Goal: Transaction & Acquisition: Subscribe to service/newsletter

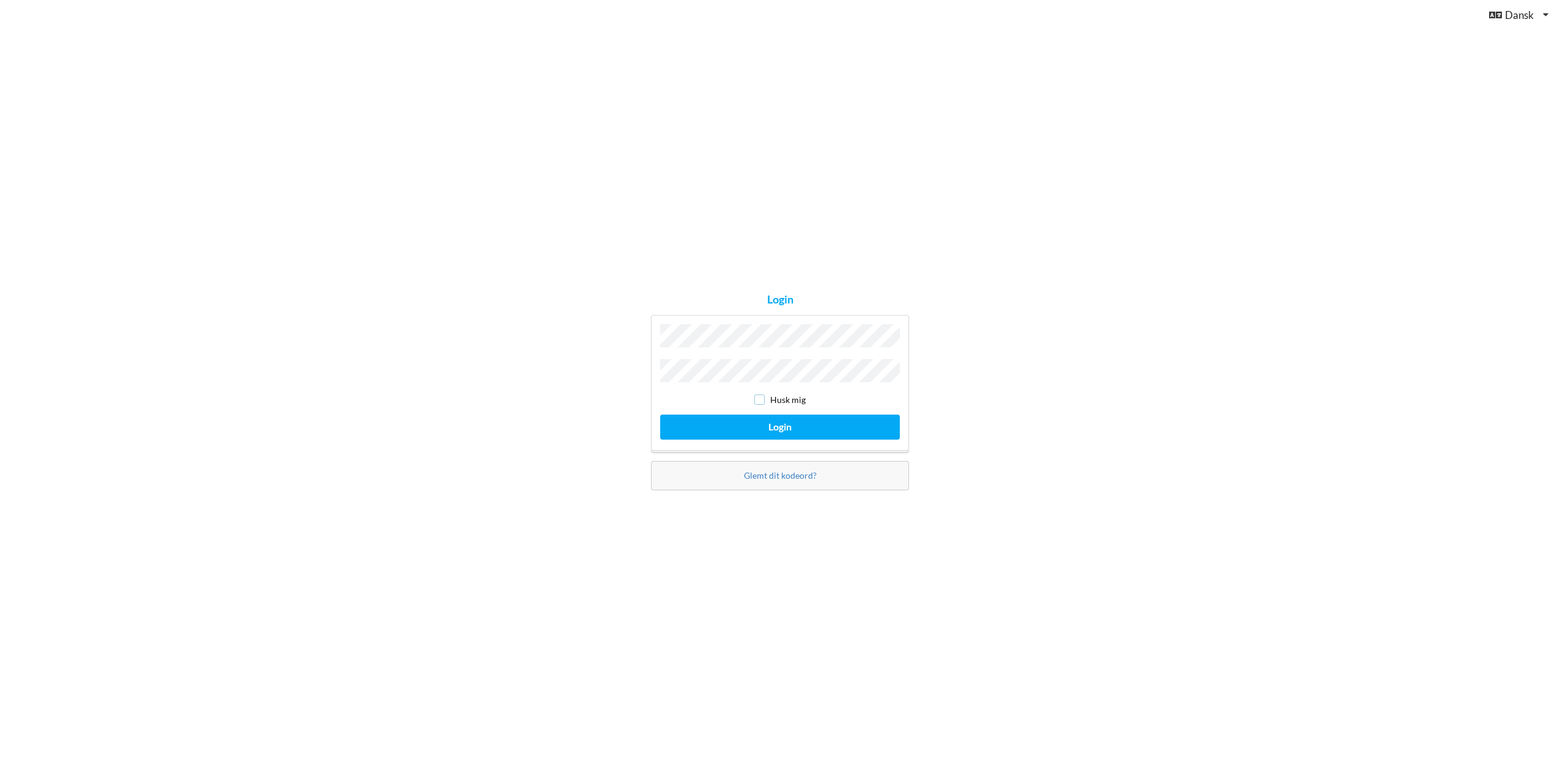
click at [763, 401] on input "checkbox" at bounding box center [759, 400] width 10 height 10
checkbox input "true"
click at [757, 416] on button "Login" at bounding box center [780, 427] width 240 height 25
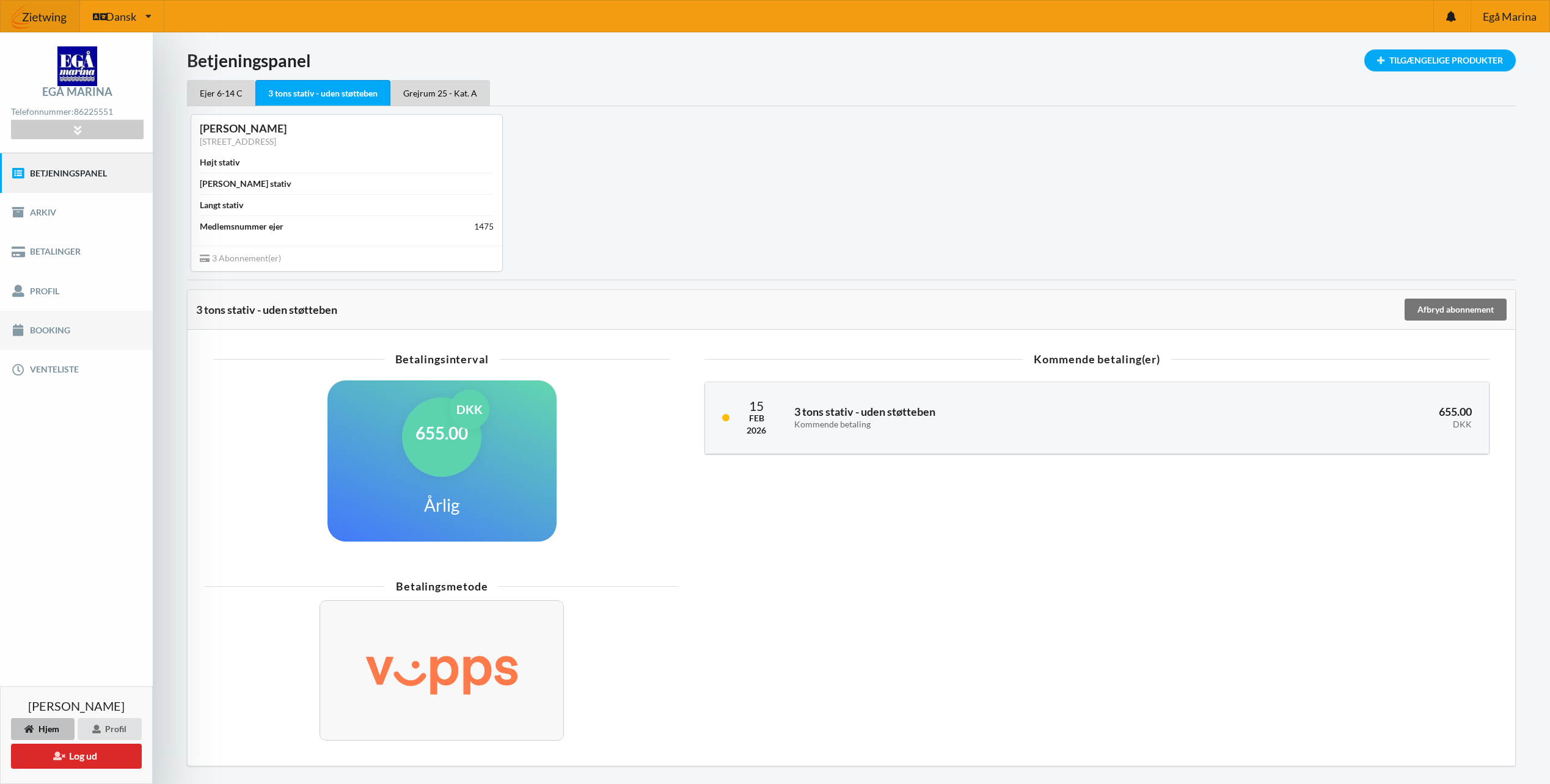
click at [47, 324] on link "Booking" at bounding box center [76, 330] width 153 height 39
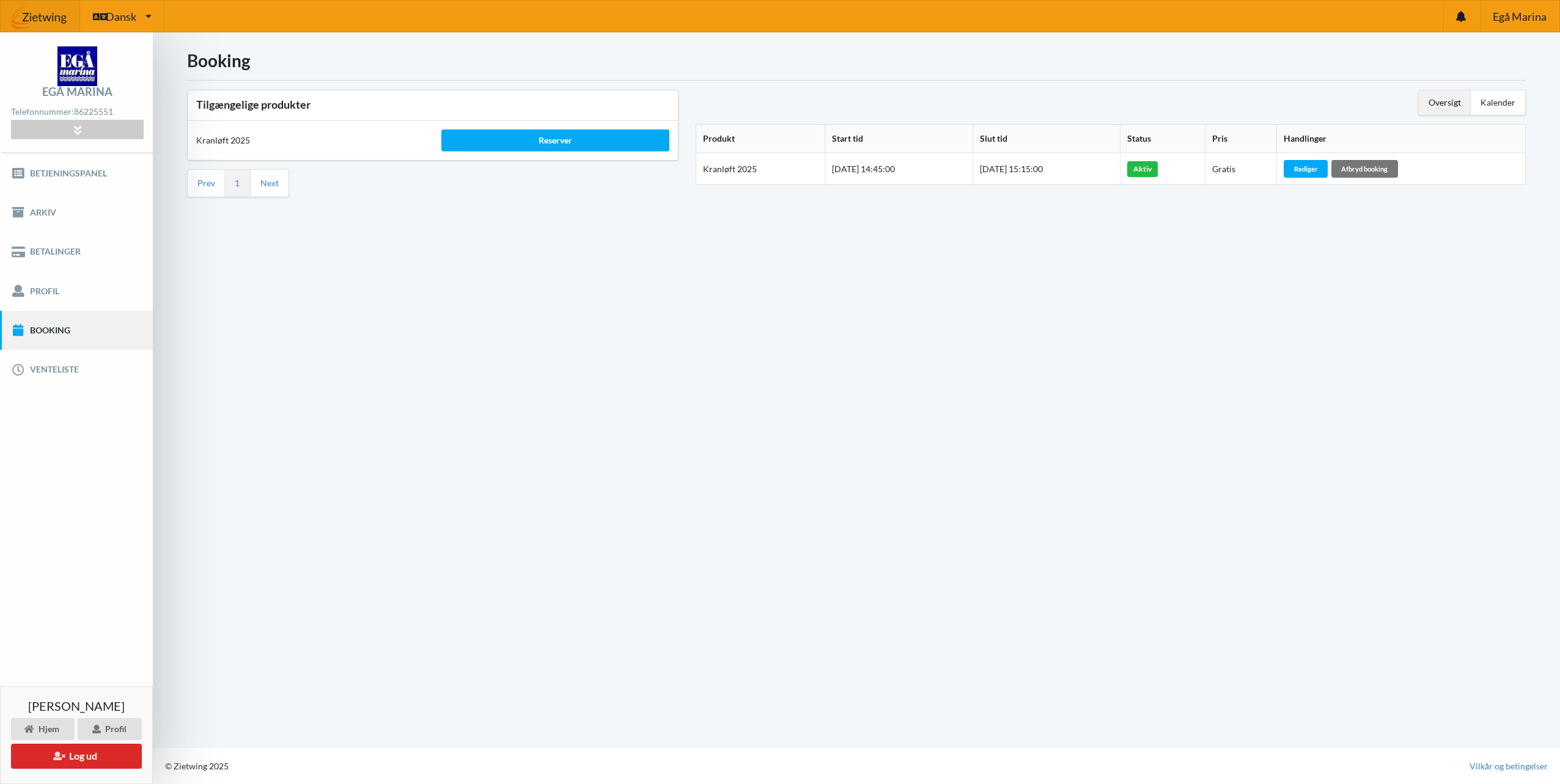
click at [57, 11] on img at bounding box center [40, 16] width 79 height 37
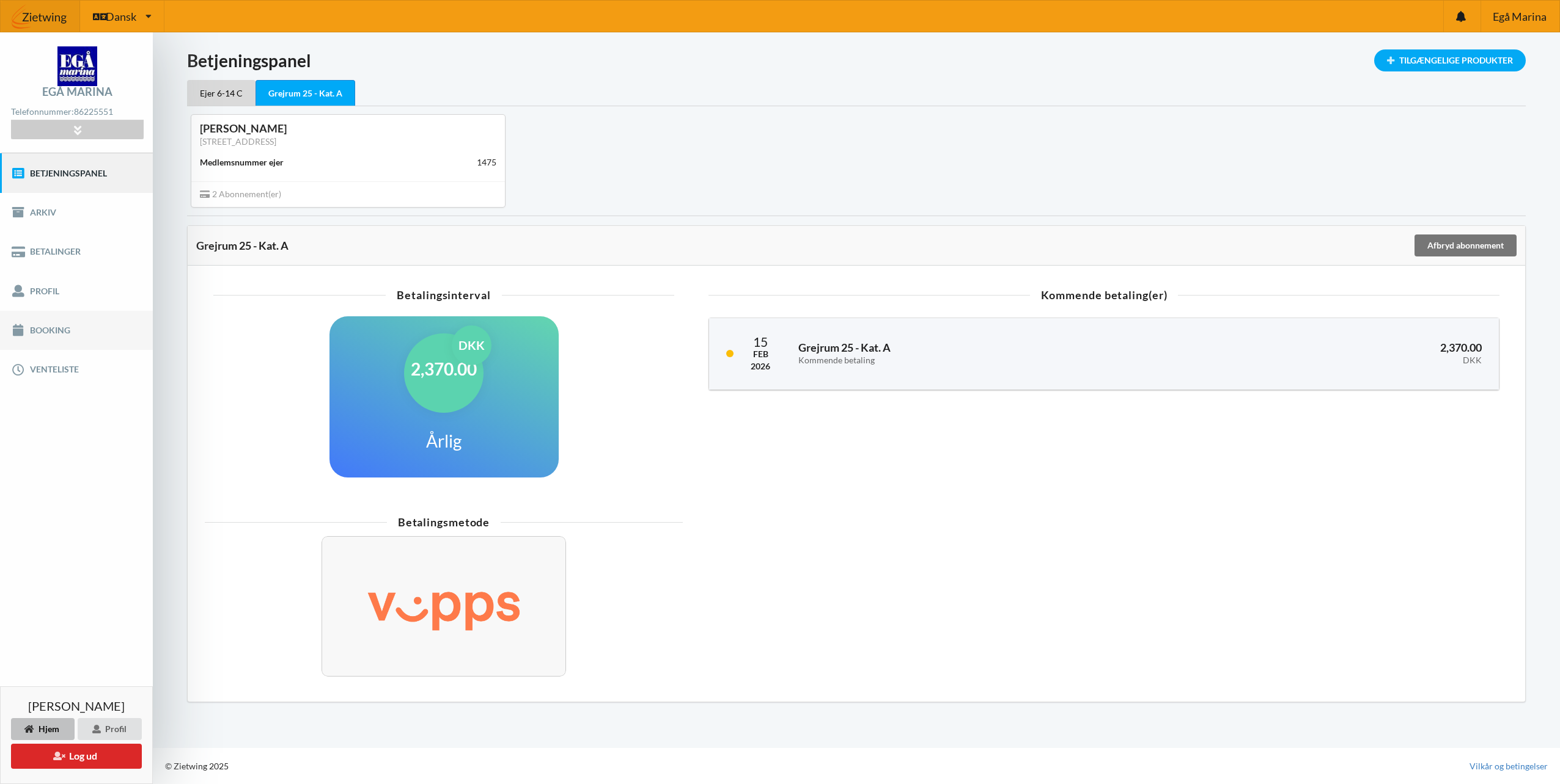
click at [65, 328] on link "Booking" at bounding box center [76, 330] width 153 height 39
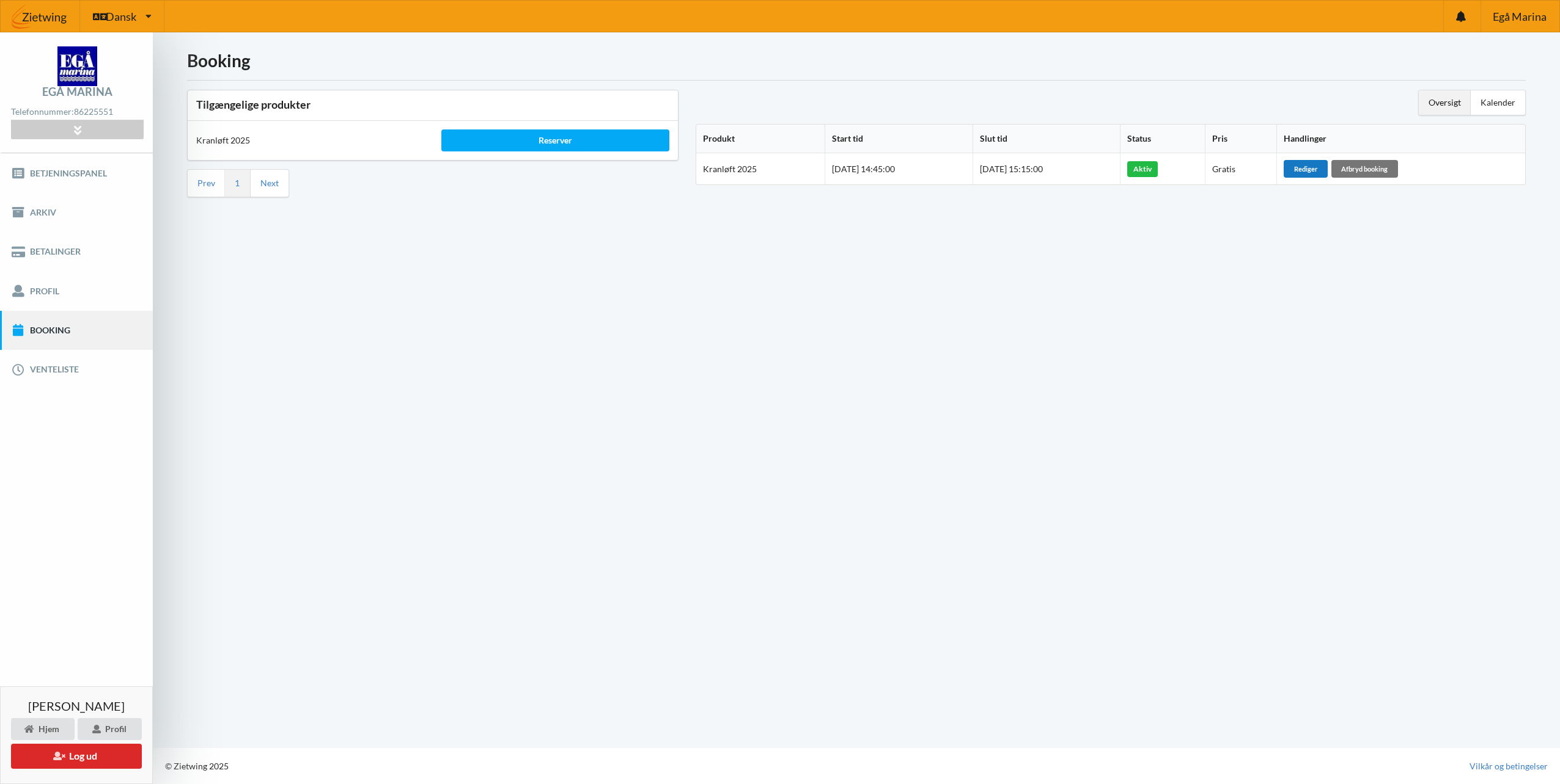
click at [1322, 166] on div "Rediger" at bounding box center [1305, 168] width 44 height 17
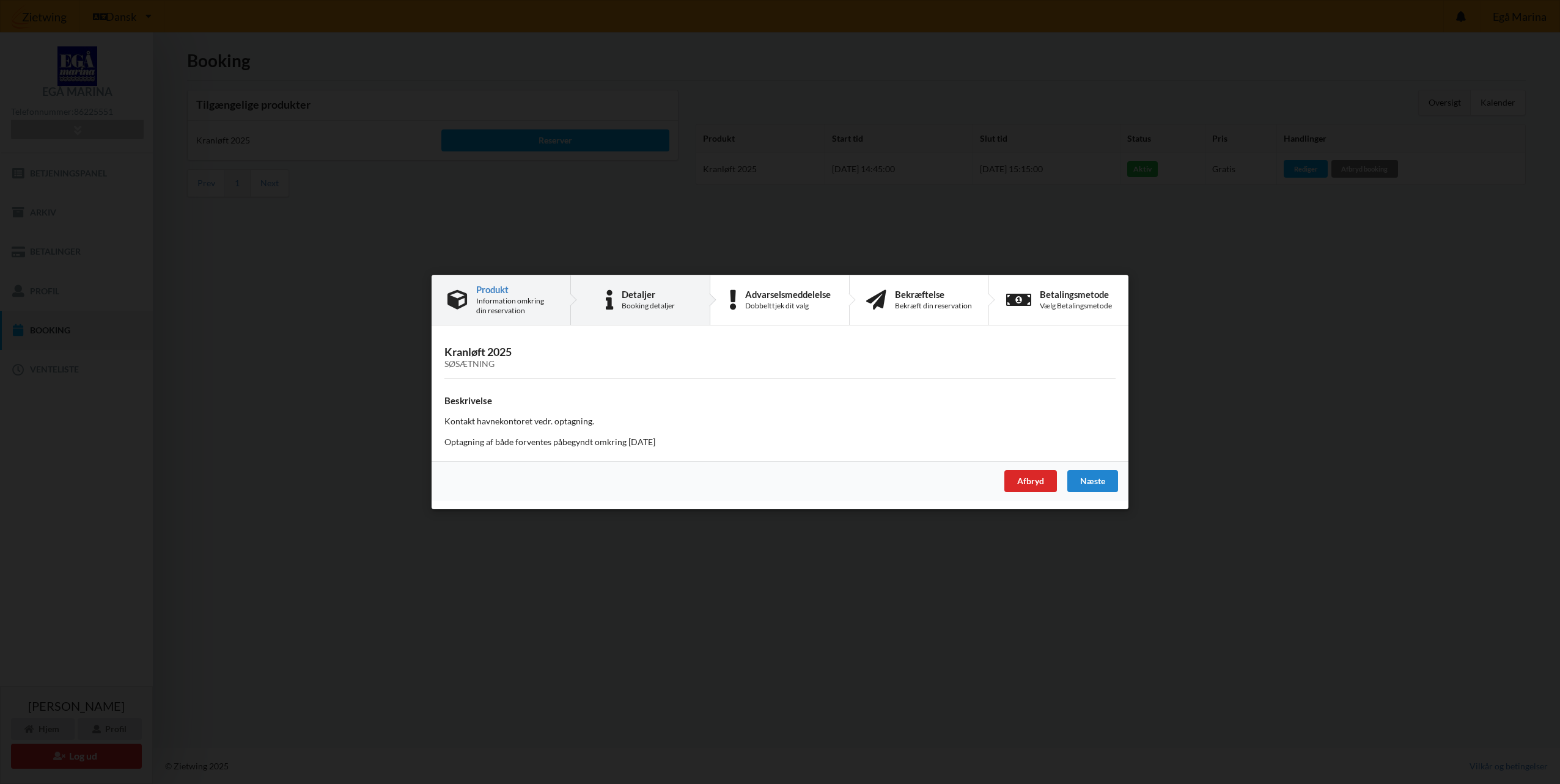
click at [626, 302] on div "Booking detaljer" at bounding box center [648, 306] width 53 height 10
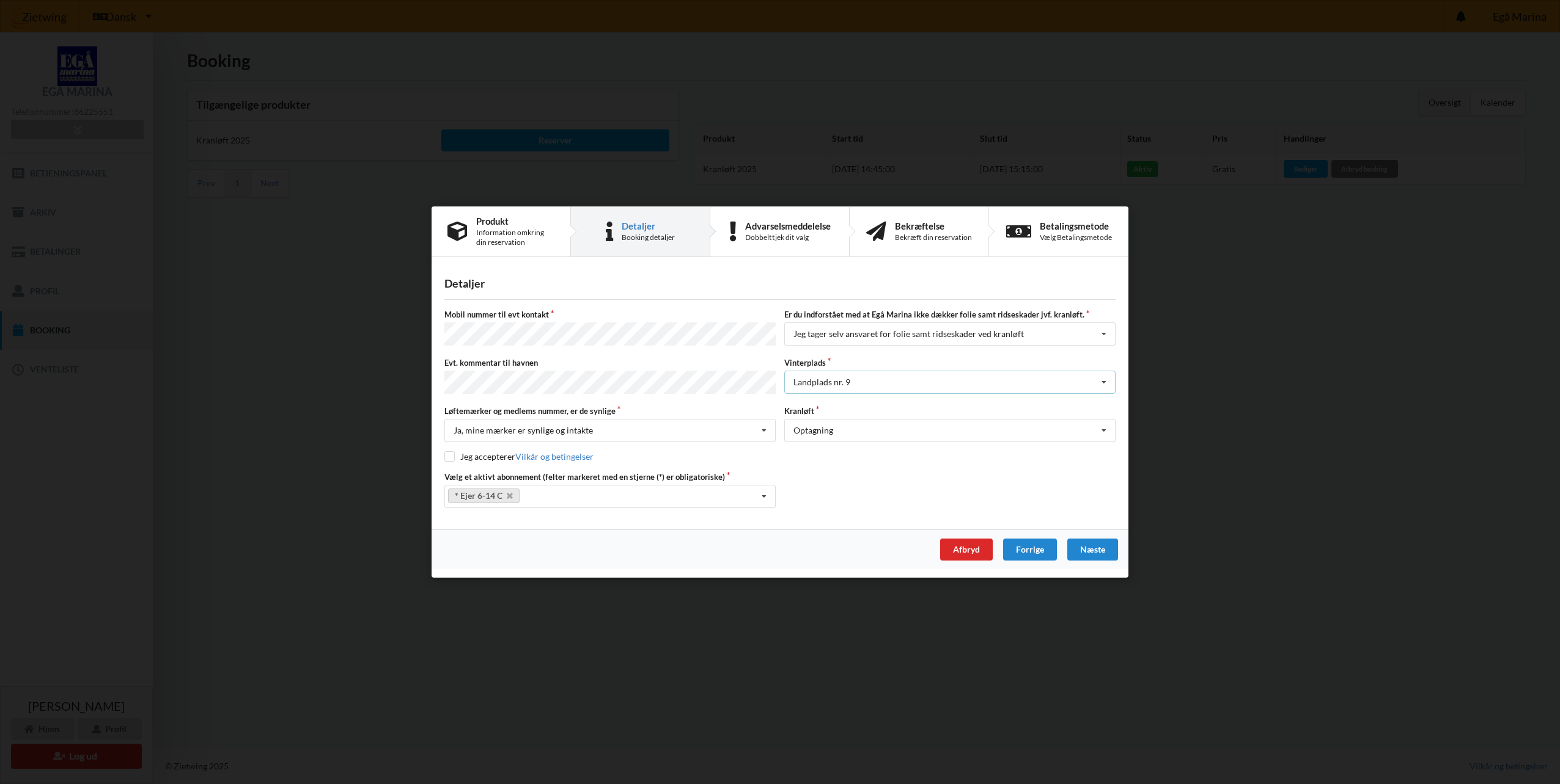
click at [861, 385] on div "Landplads nr. 9 Landplads nr. 1 Landplads nr. 2 Landplads nr.3 Landplads nr. 4 …" at bounding box center [950, 382] width 331 height 23
click at [760, 548] on div "Afbryd Forrige Næste" at bounding box center [780, 550] width 697 height 40
click at [956, 545] on div "Afbryd" at bounding box center [966, 549] width 52 height 22
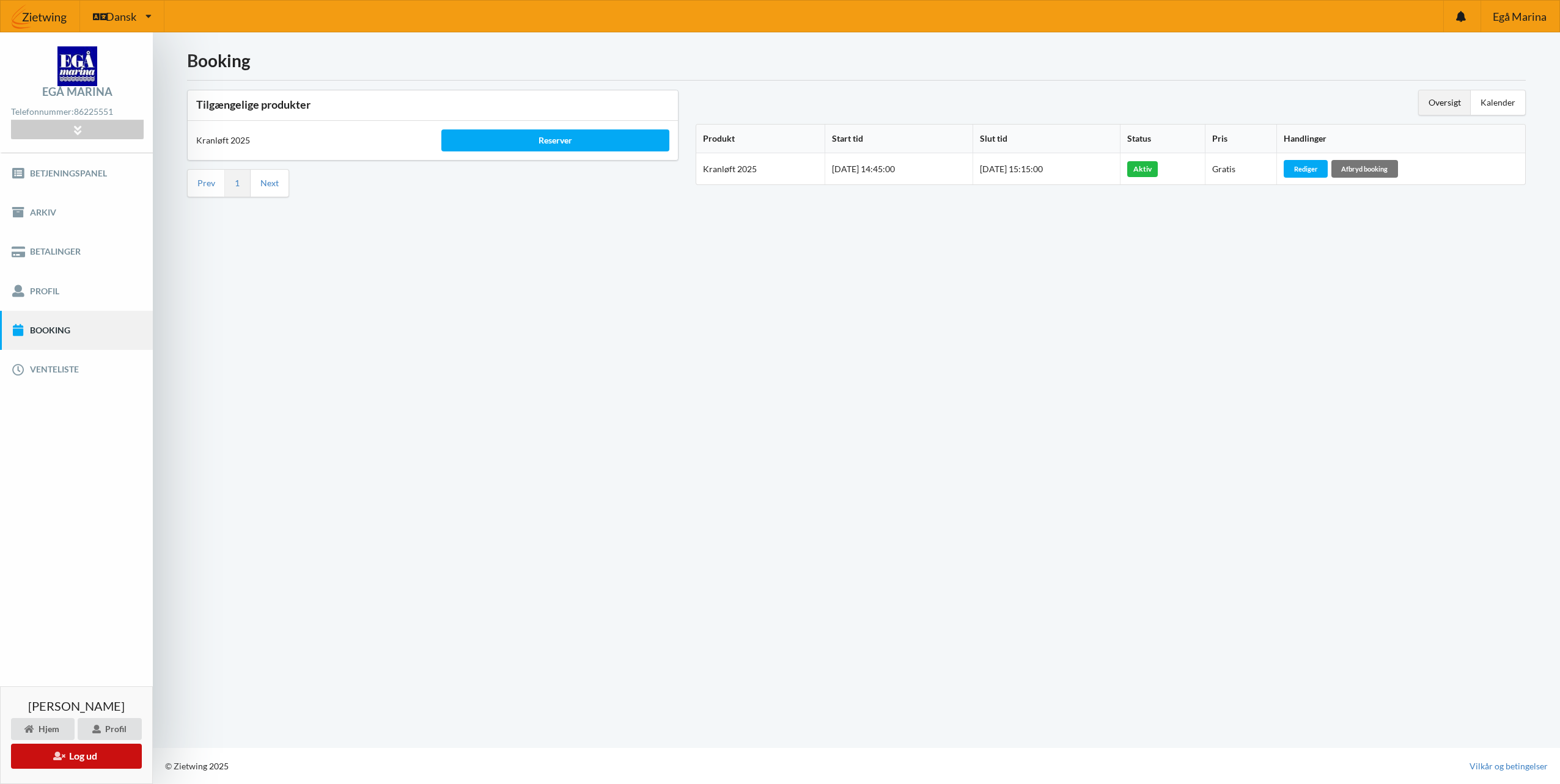
click at [111, 760] on button "Log ud" at bounding box center [76, 756] width 130 height 25
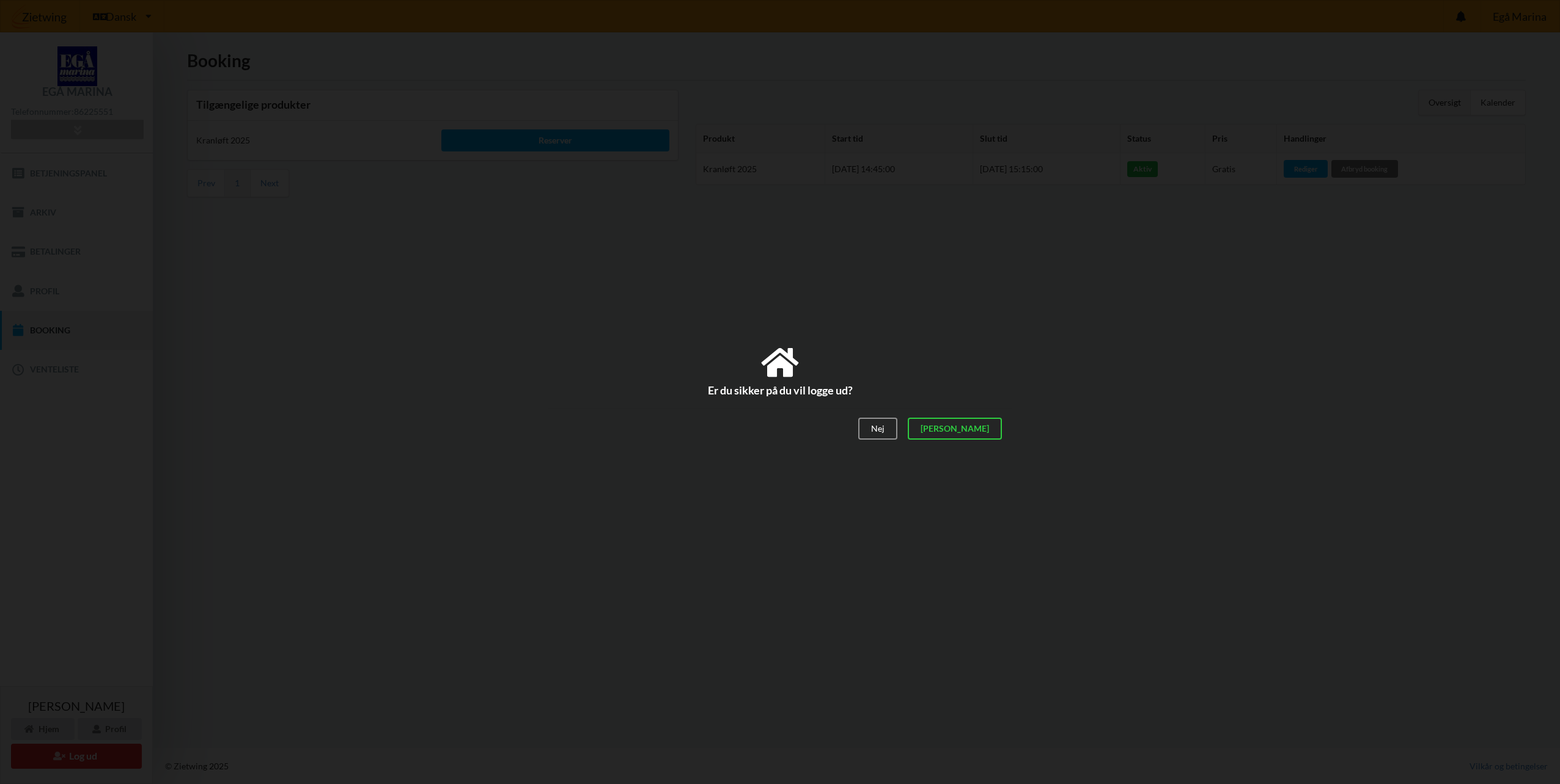
click at [983, 441] on div "Nej Ja" at bounding box center [780, 429] width 464 height 40
click at [990, 430] on div "[PERSON_NAME]" at bounding box center [954, 429] width 94 height 22
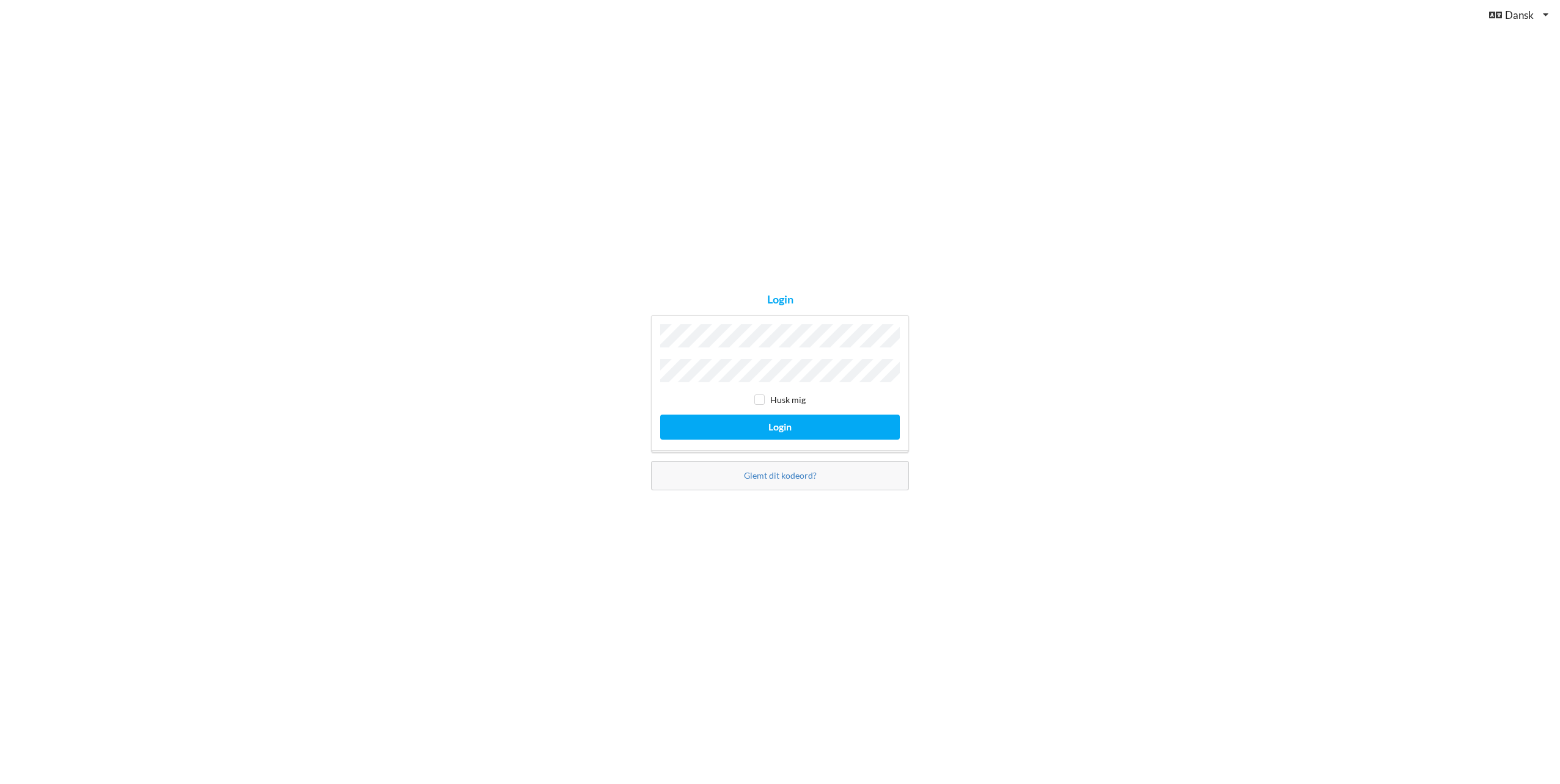
click at [660, 415] on button "Login" at bounding box center [780, 427] width 240 height 25
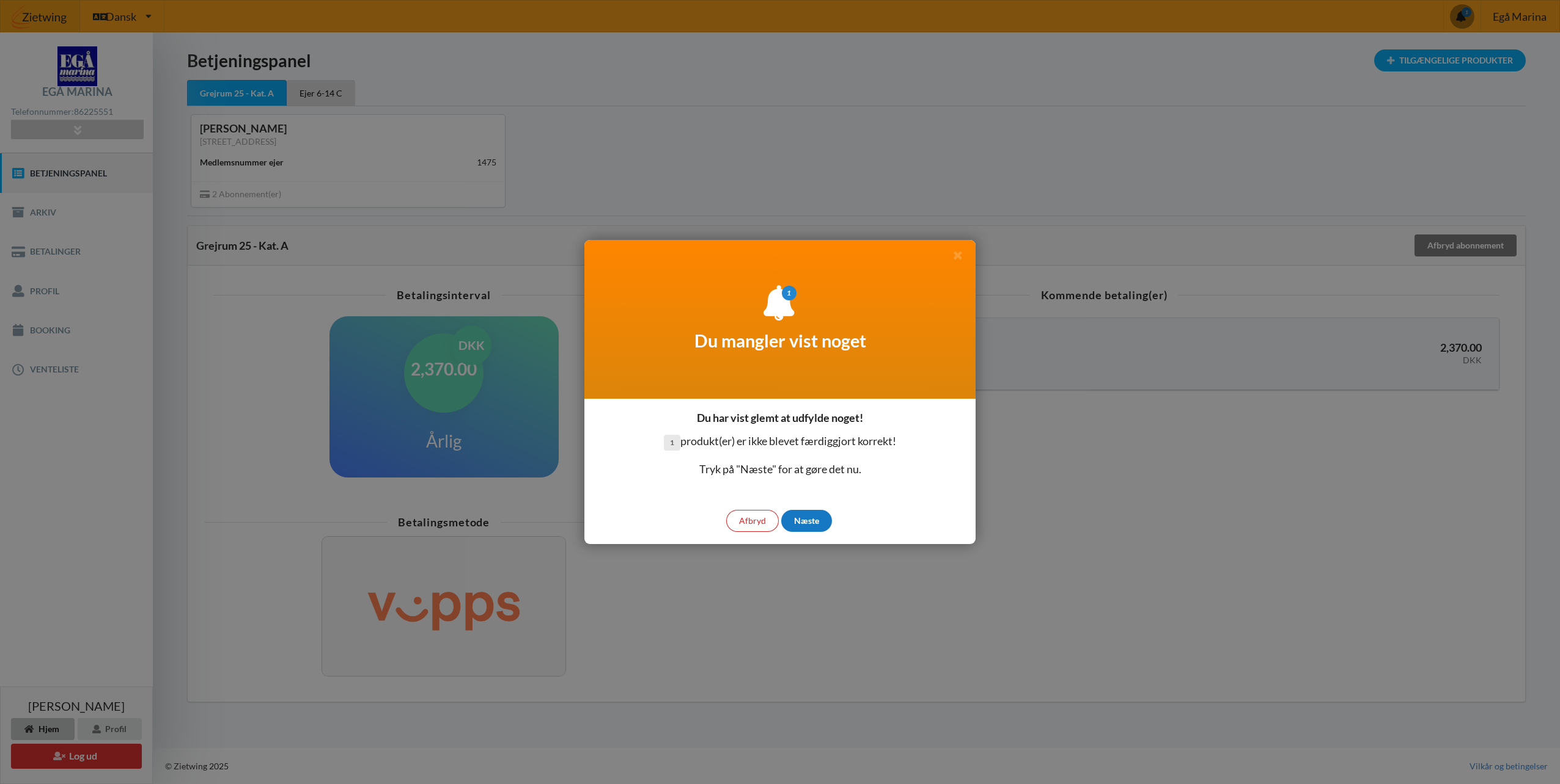
click at [814, 517] on div "Næste" at bounding box center [806, 520] width 50 height 22
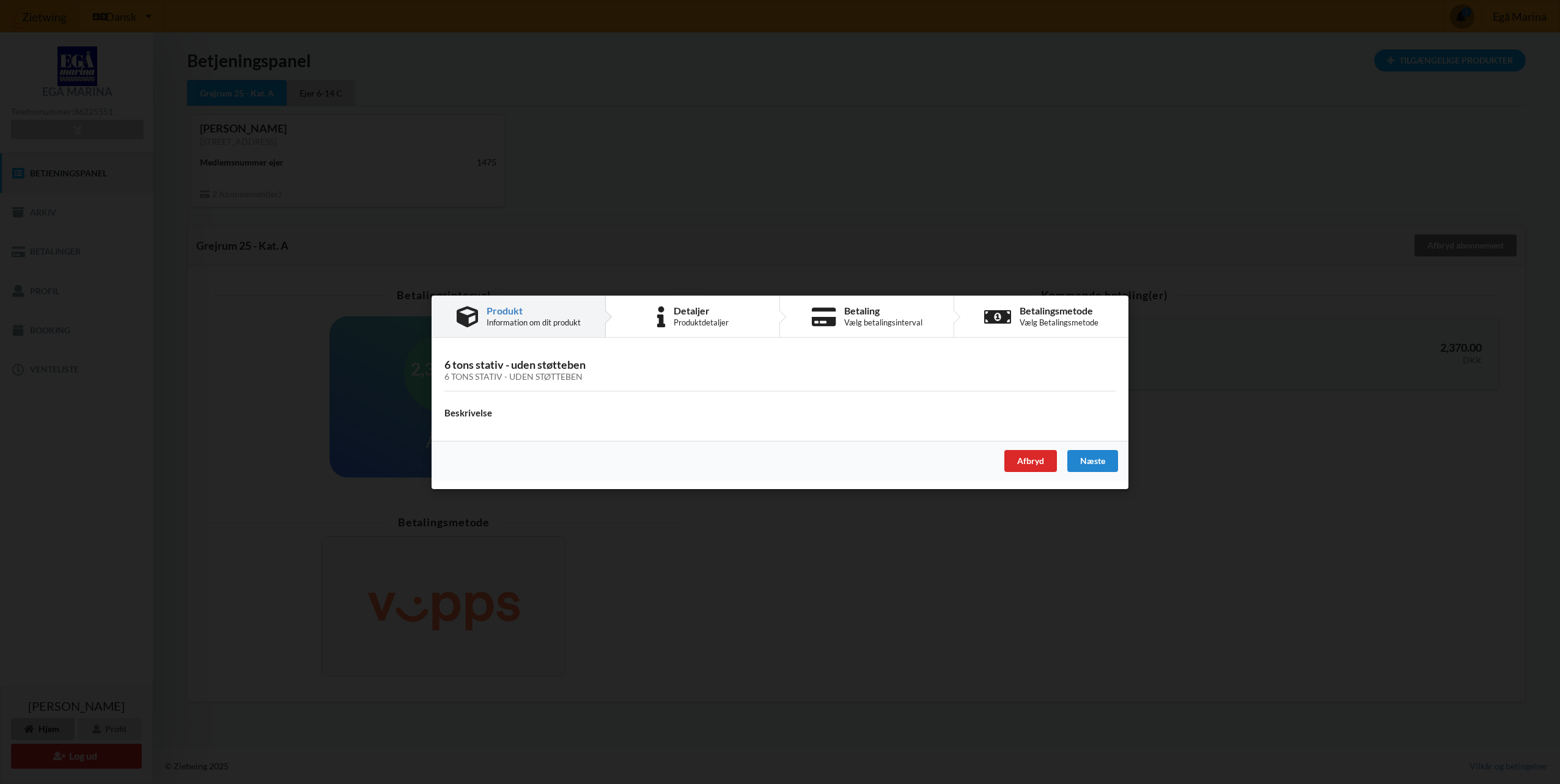
click at [601, 373] on div "6 tons stativ - uden støtteben" at bounding box center [780, 376] width 671 height 10
click at [1102, 468] on div "Næste" at bounding box center [1092, 461] width 50 height 22
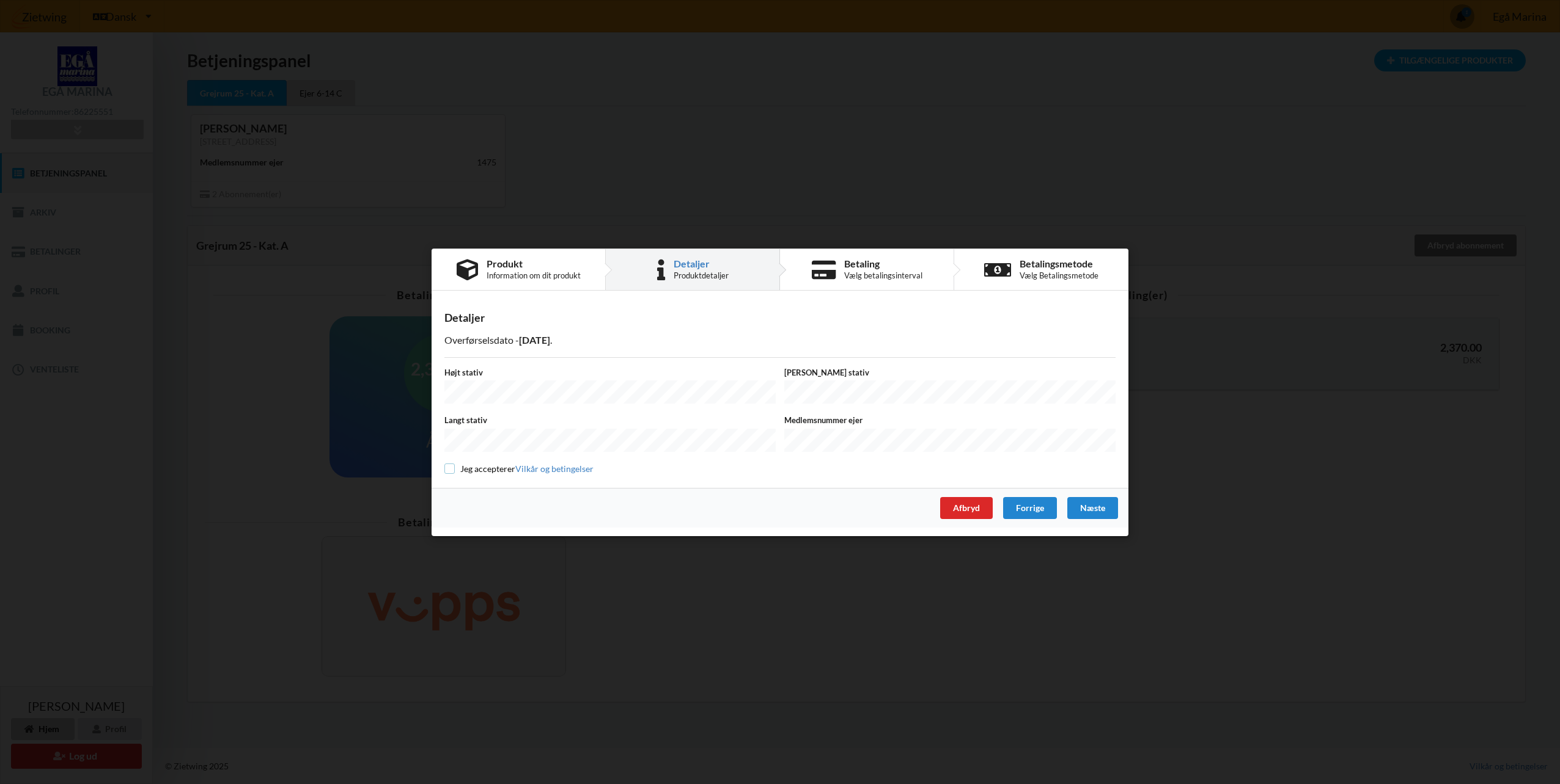
click at [450, 469] on input "checkbox" at bounding box center [449, 468] width 10 height 10
checkbox input "true"
click at [487, 422] on label "Langt stativ" at bounding box center [610, 421] width 331 height 11
click at [1089, 503] on div "Næste" at bounding box center [1092, 507] width 50 height 22
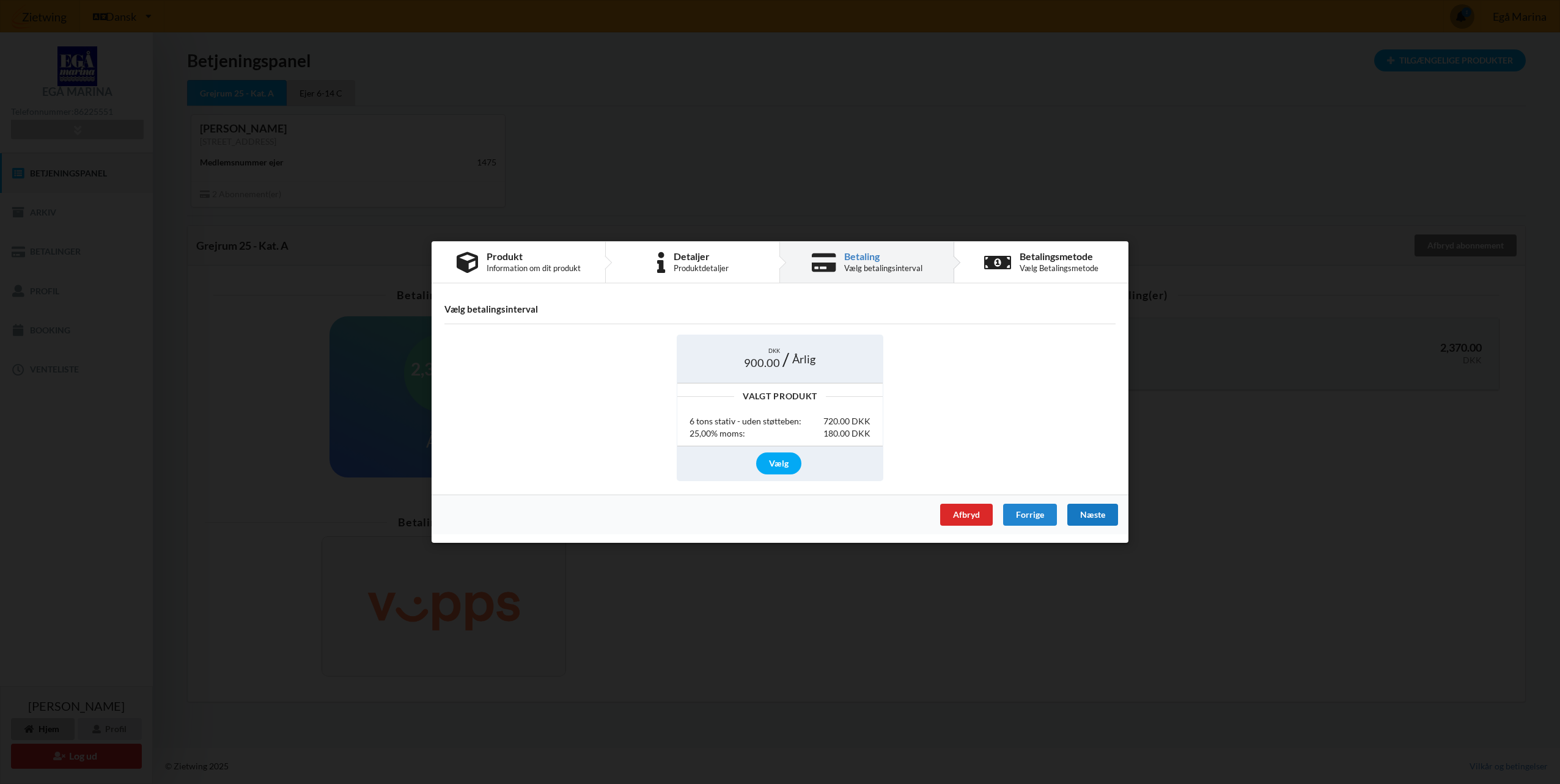
click at [1094, 510] on div "Næste" at bounding box center [1092, 515] width 50 height 22
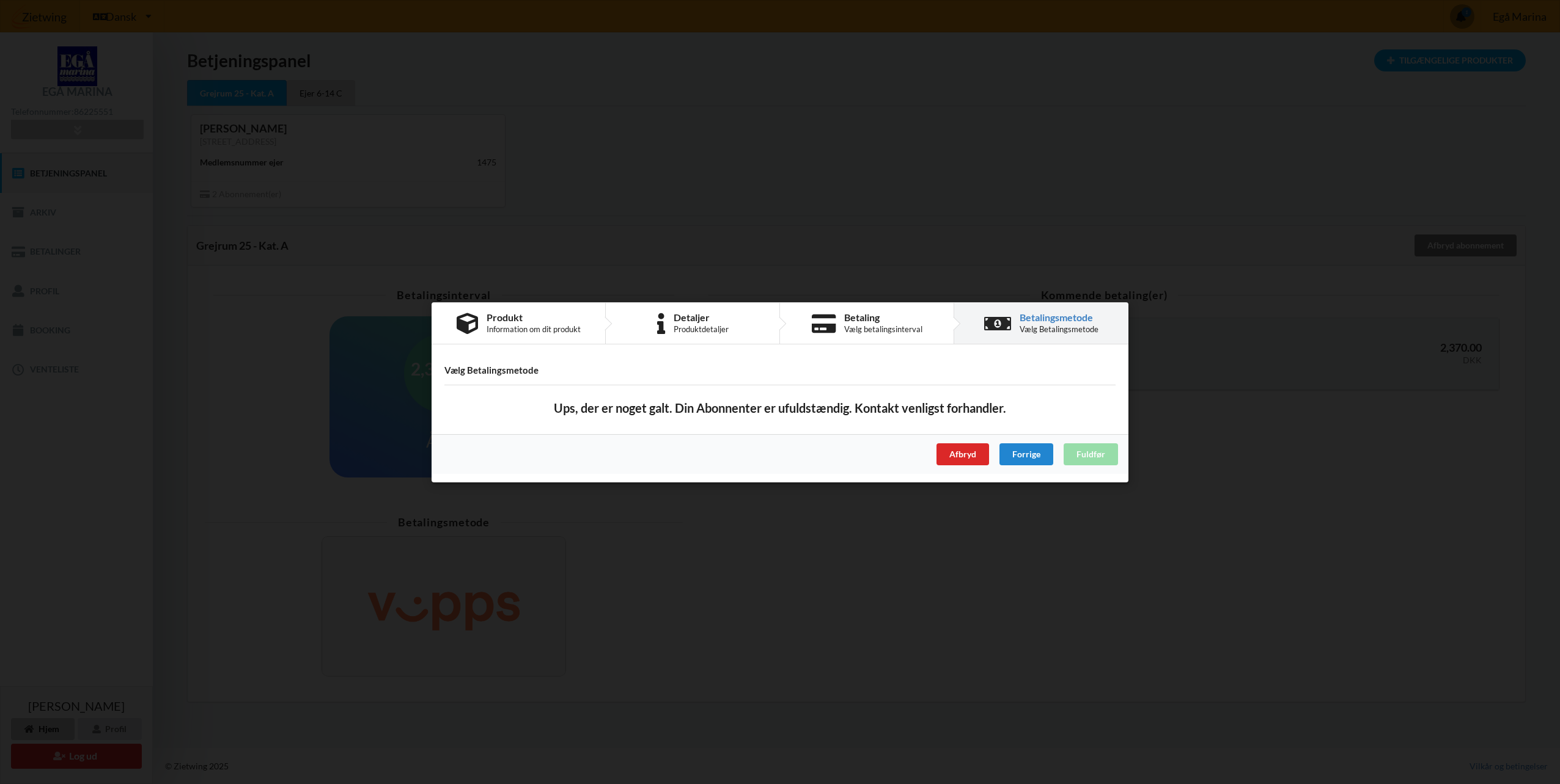
click at [1090, 457] on div "Afbryd Forrige Fuldfør" at bounding box center [780, 454] width 697 height 40
click at [958, 457] on div "Afbryd" at bounding box center [962, 454] width 52 height 22
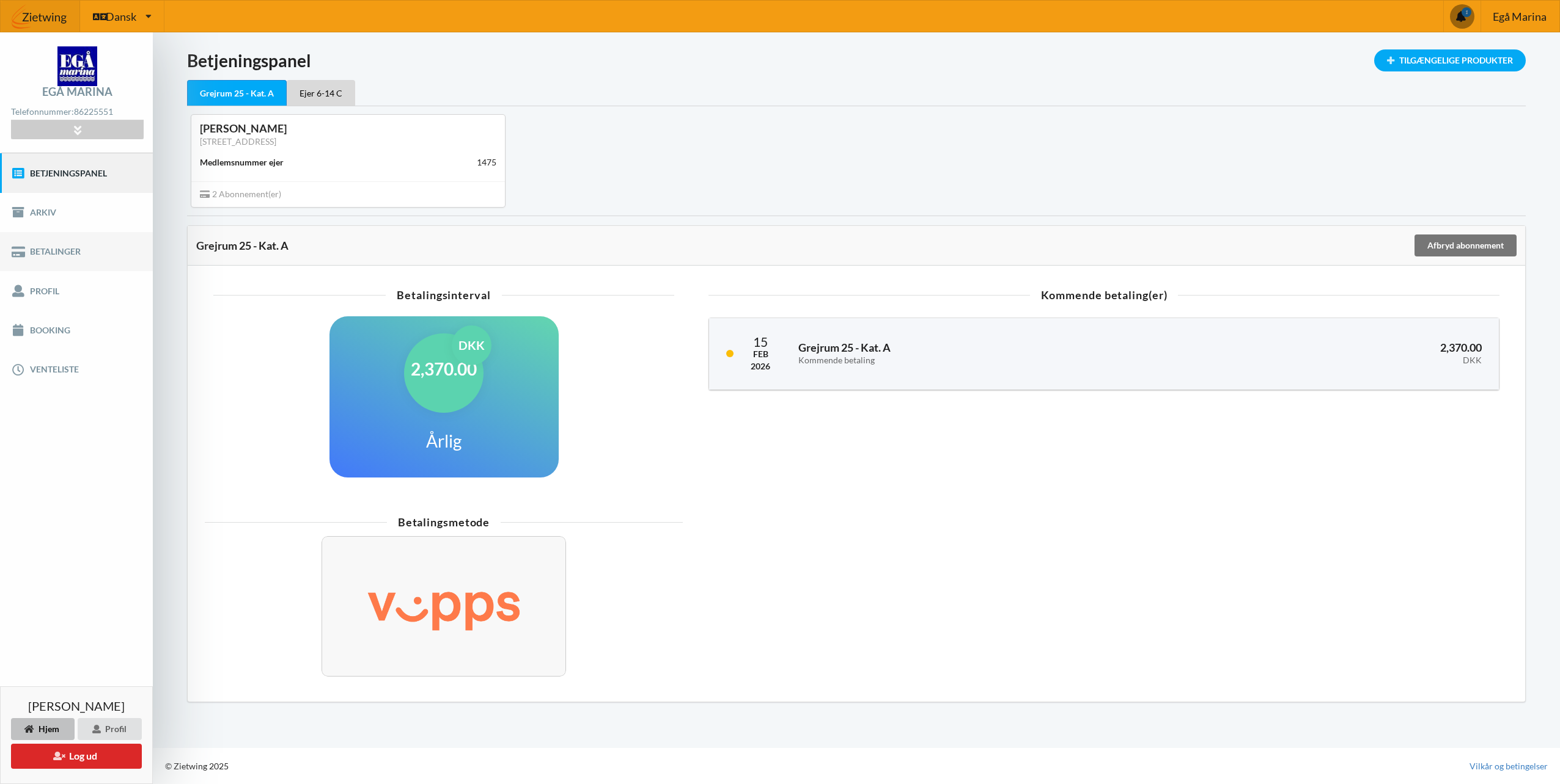
click at [70, 250] on link "Betalinger" at bounding box center [76, 251] width 153 height 39
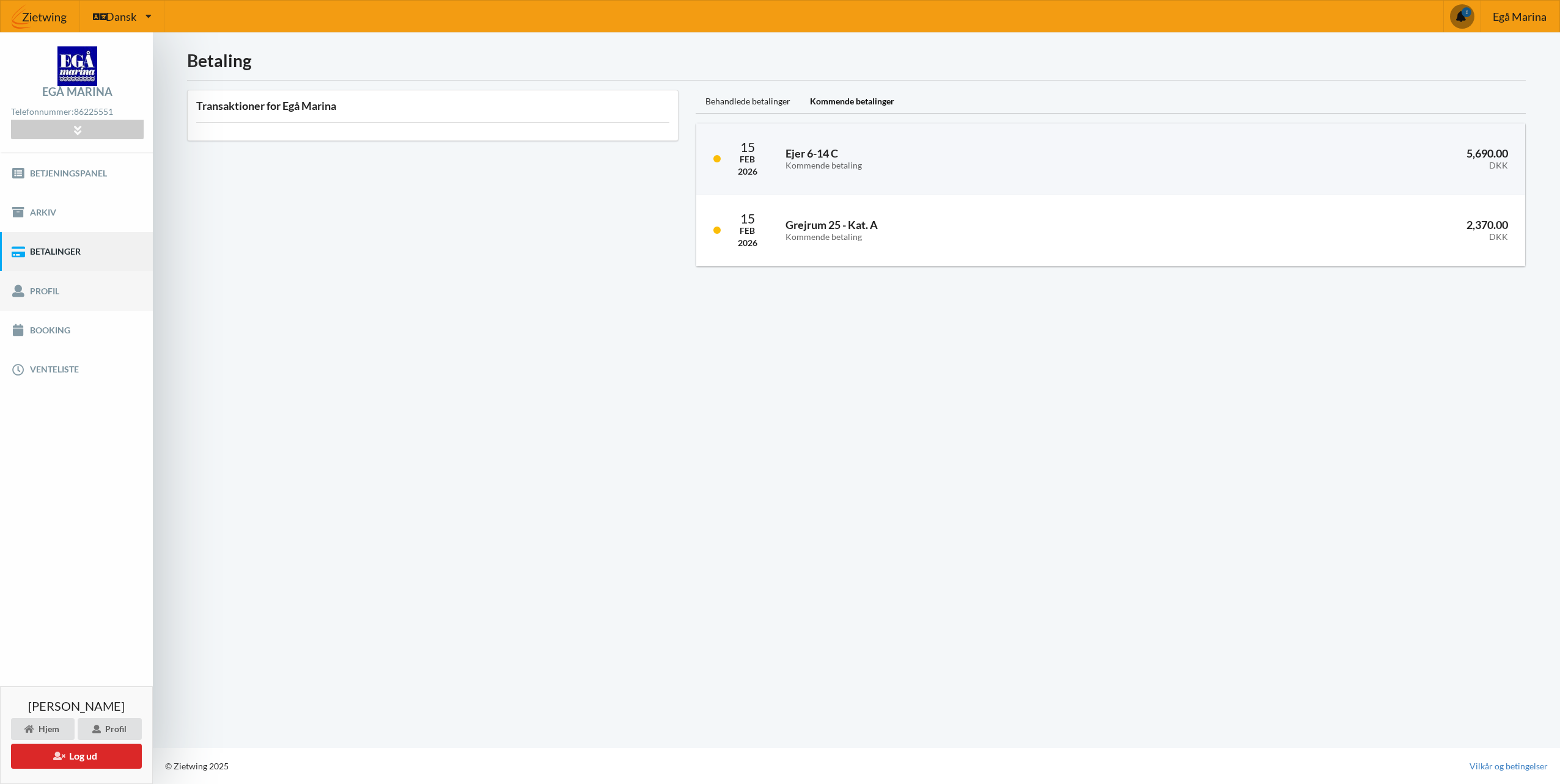
click at [63, 285] on link "Profil" at bounding box center [76, 290] width 153 height 39
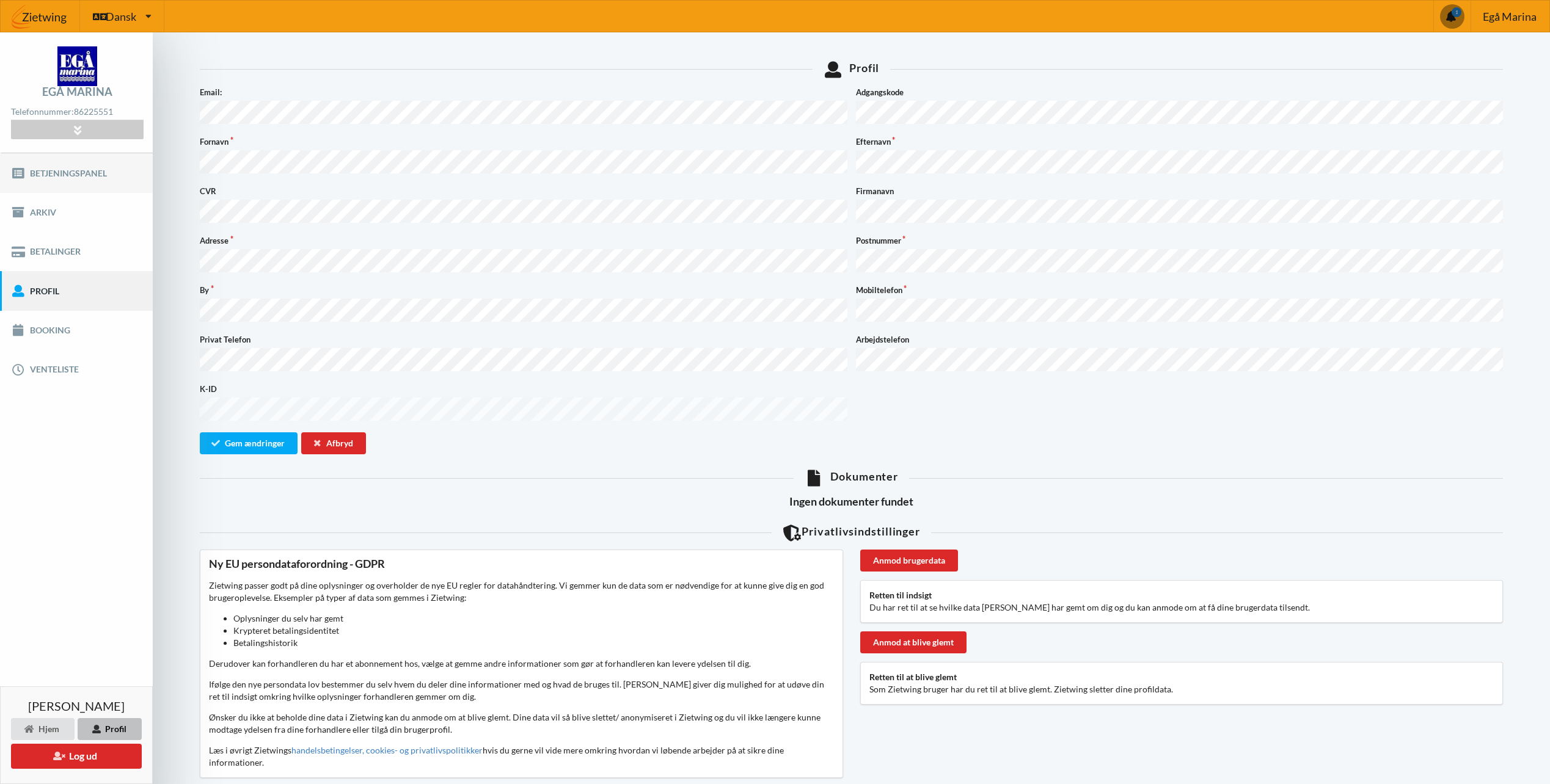
click at [52, 175] on link "Betjeningspanel" at bounding box center [76, 172] width 153 height 39
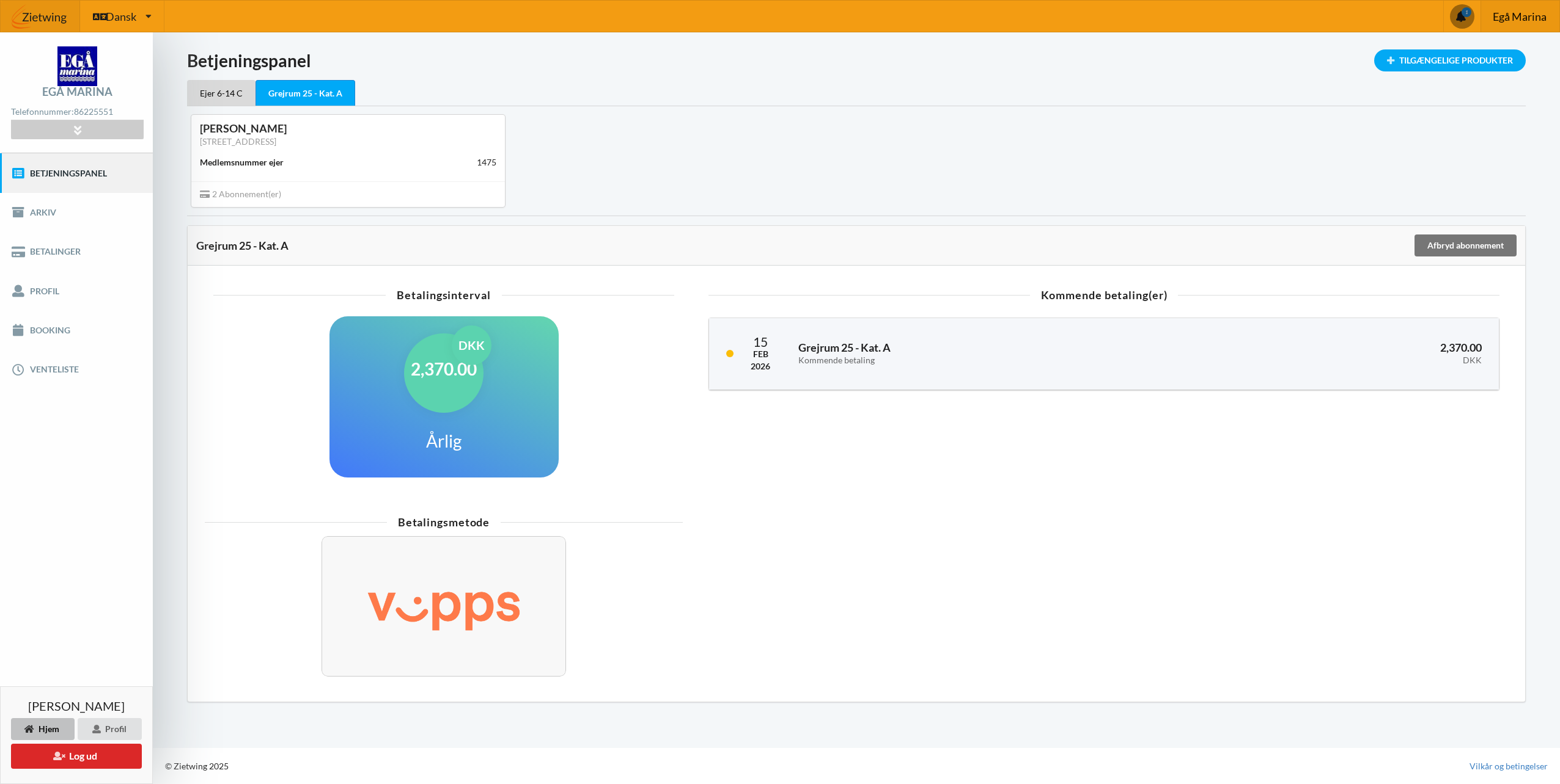
click at [1532, 12] on span "Egå Marina" at bounding box center [1519, 17] width 54 height 11
click at [1467, 18] on span at bounding box center [1462, 16] width 25 height 25
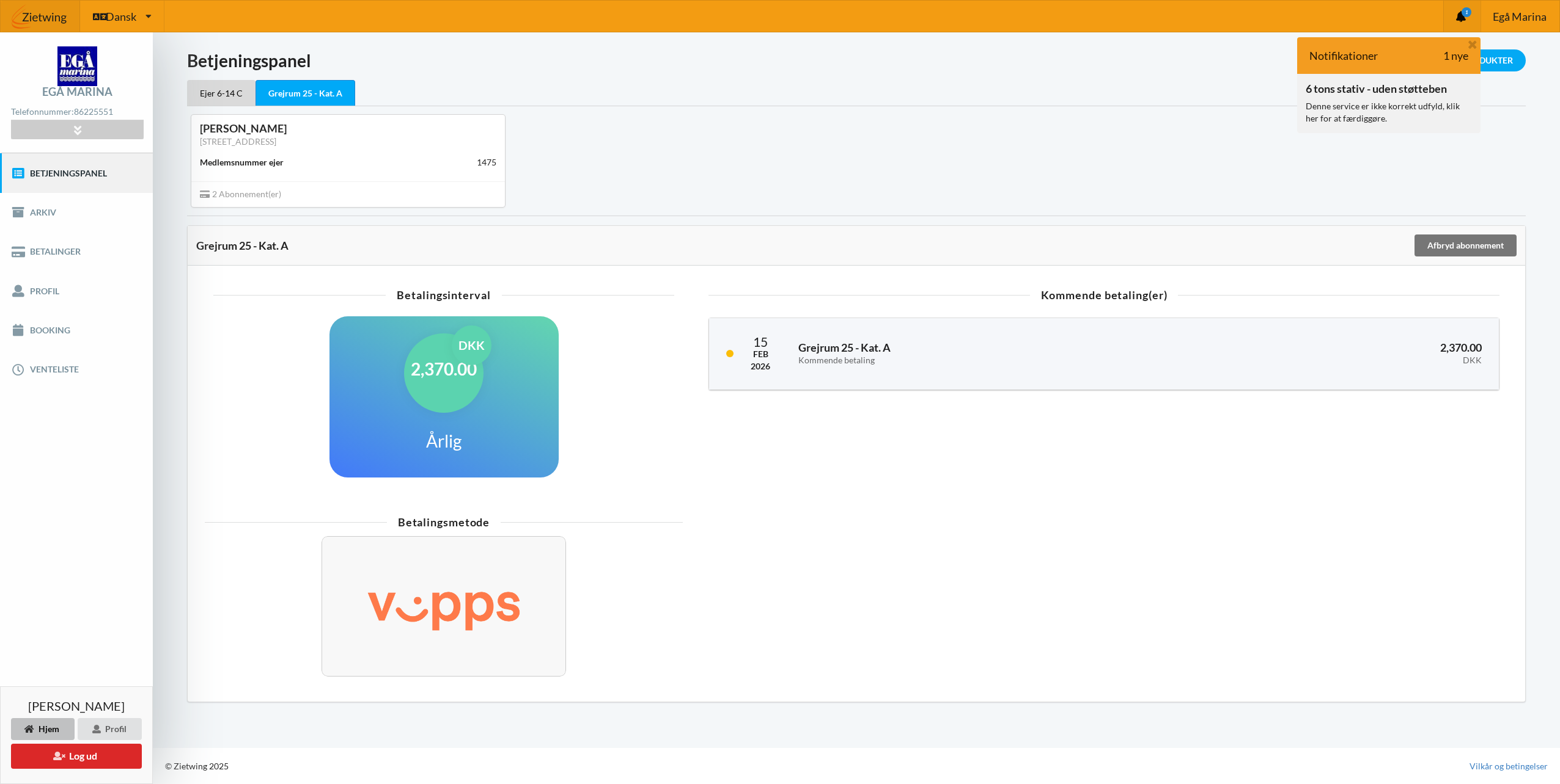
click at [1372, 108] on div "Denne service er ikke korrekt udfyld, klik her for at færdiggøre." at bounding box center [1388, 112] width 167 height 25
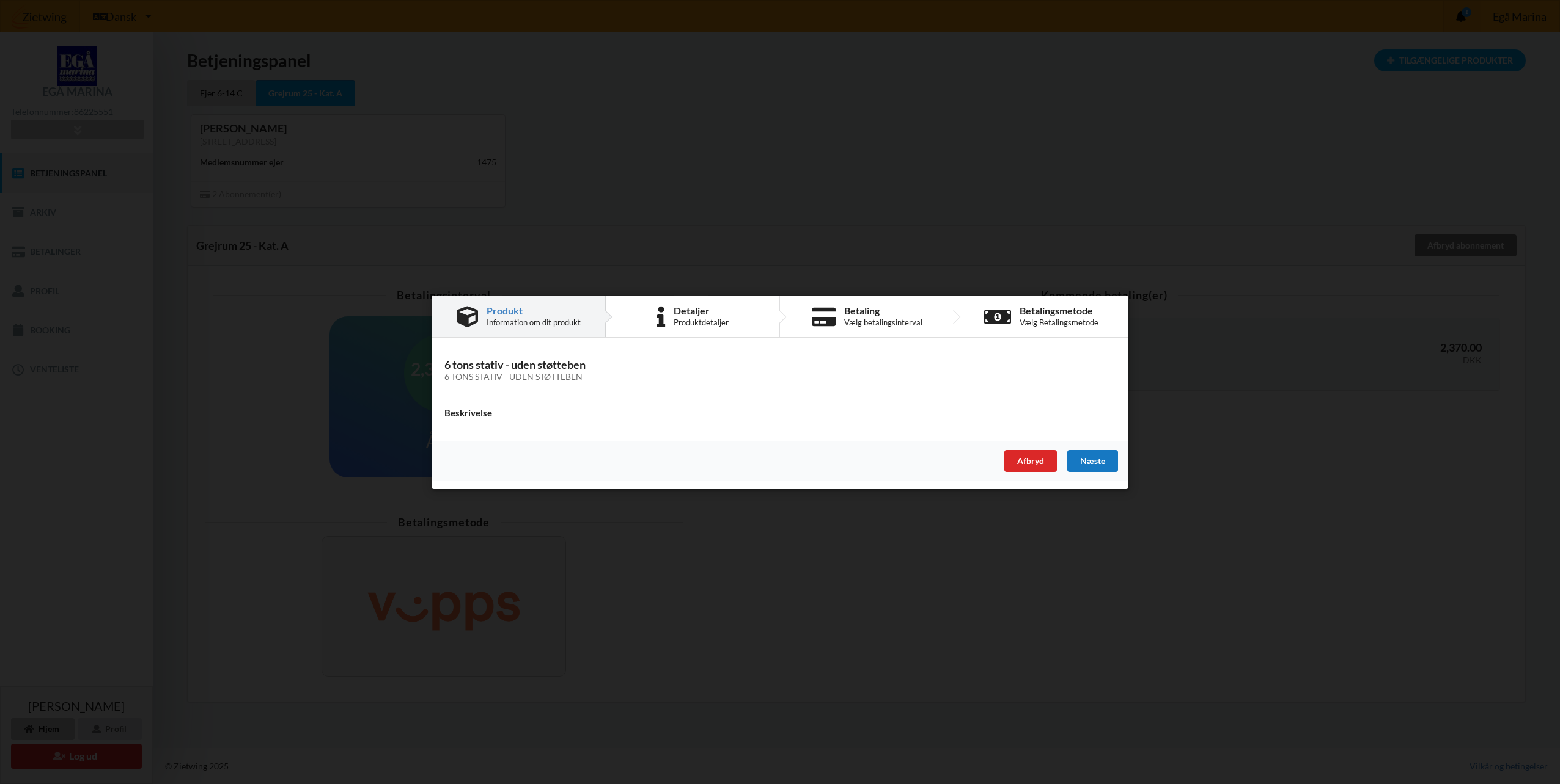
click at [1097, 452] on div "Næste" at bounding box center [1092, 461] width 50 height 22
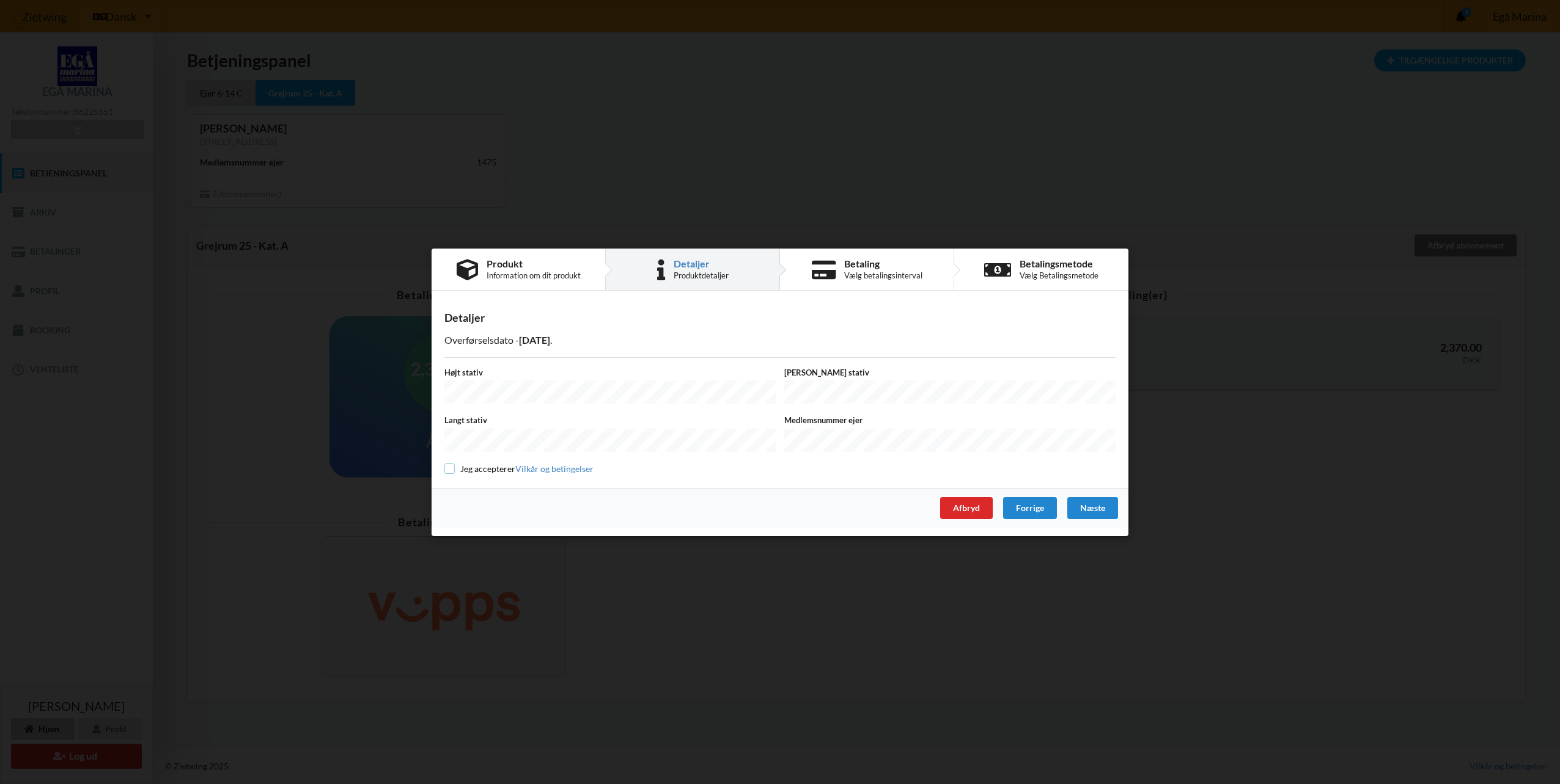
click at [450, 466] on input "checkbox" at bounding box center [449, 468] width 10 height 10
checkbox input "true"
click at [1089, 504] on div "Næste" at bounding box center [1092, 507] width 50 height 22
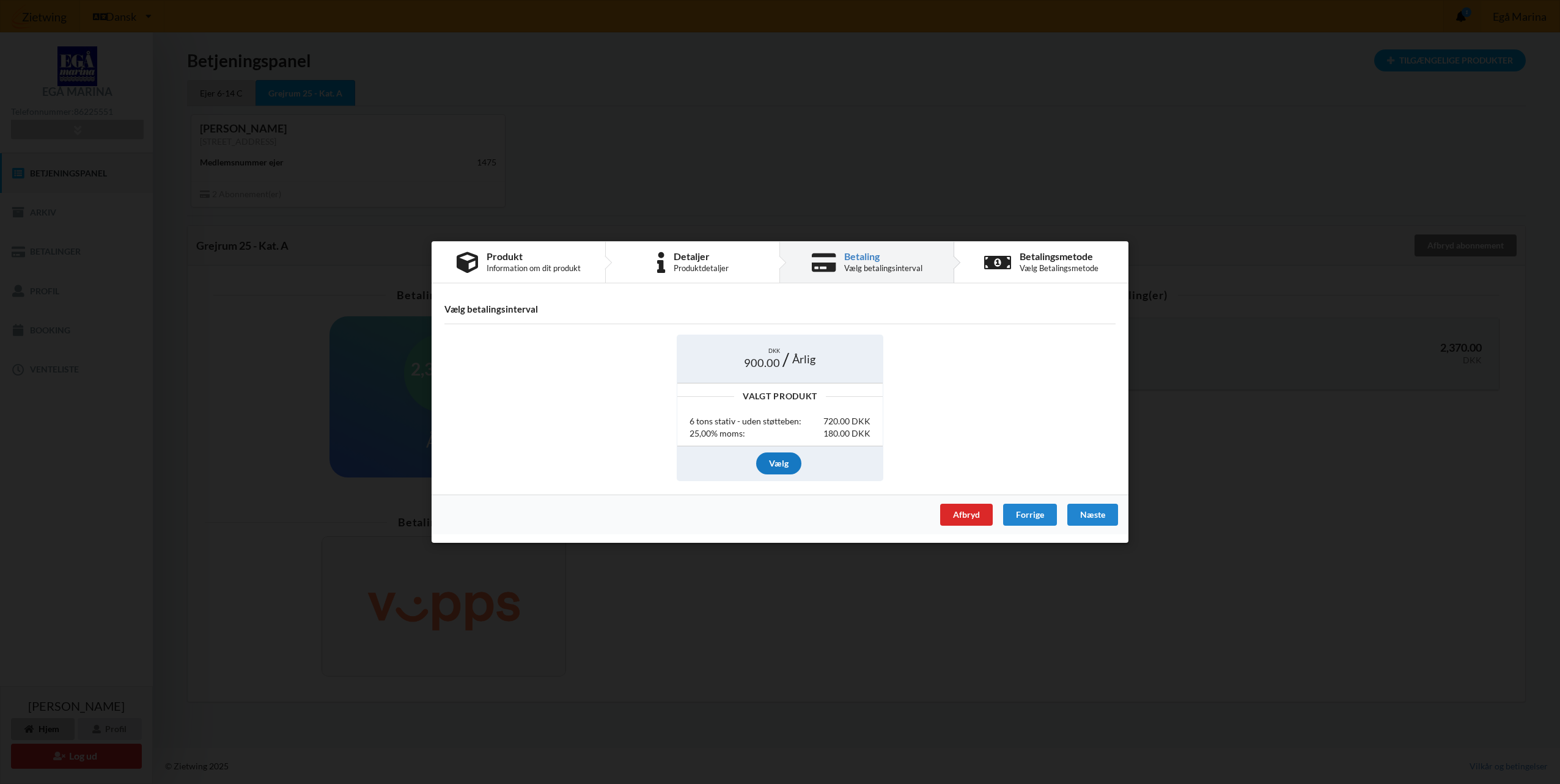
click at [781, 469] on div "Vælg" at bounding box center [779, 462] width 46 height 22
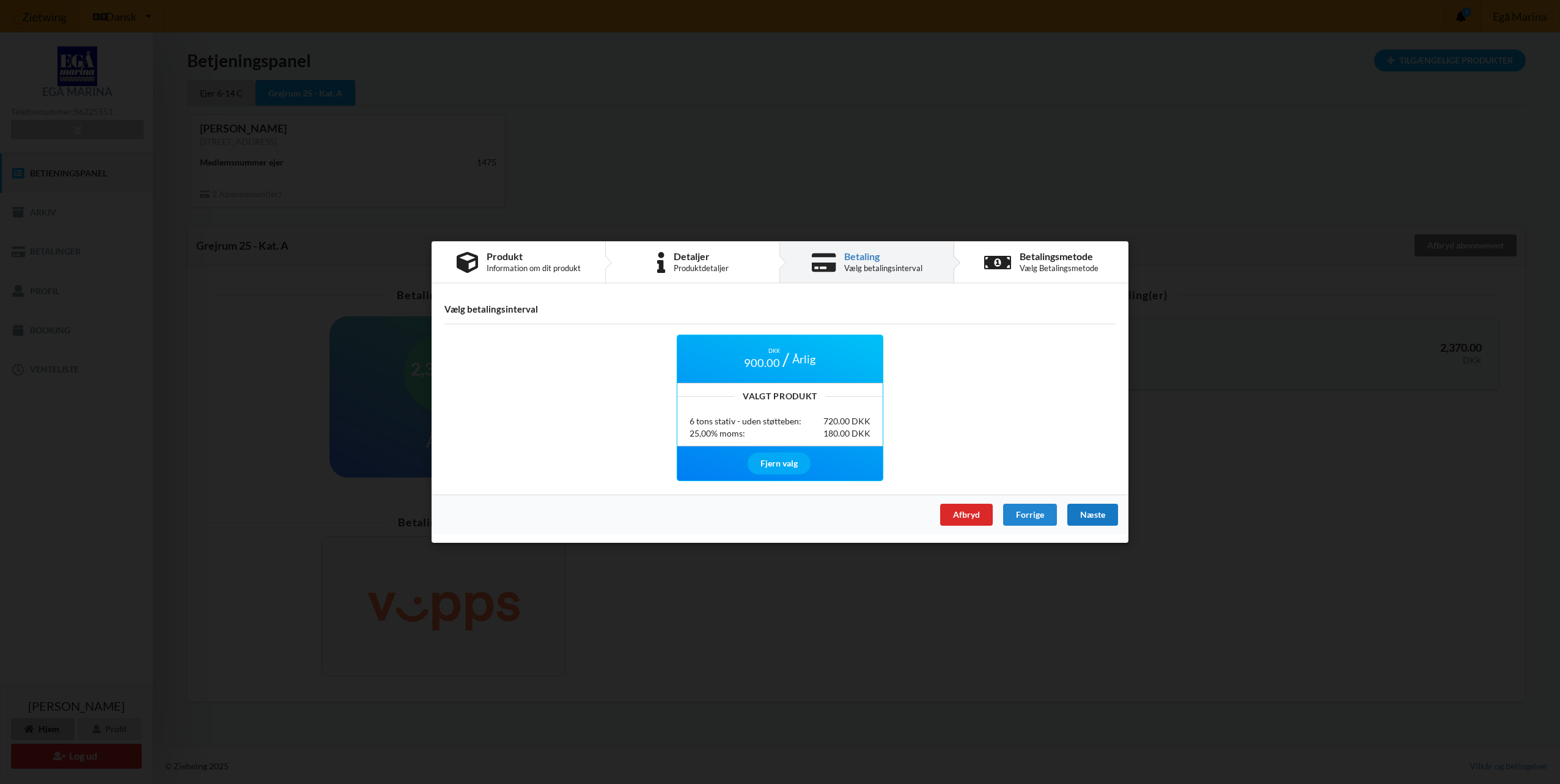
click at [1096, 515] on div "Næste" at bounding box center [1092, 515] width 50 height 22
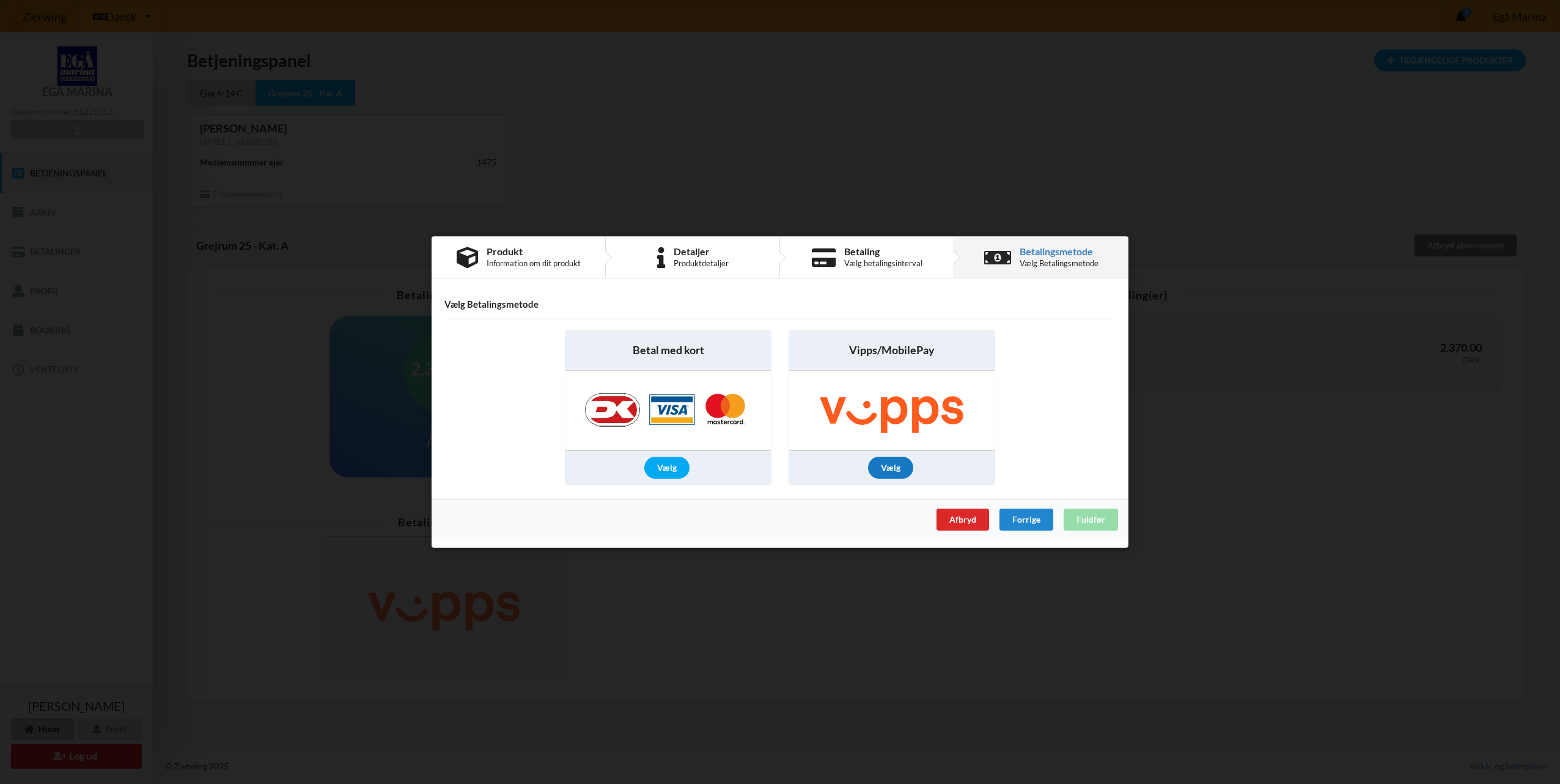
click at [889, 470] on div "Vælg" at bounding box center [891, 467] width 46 height 22
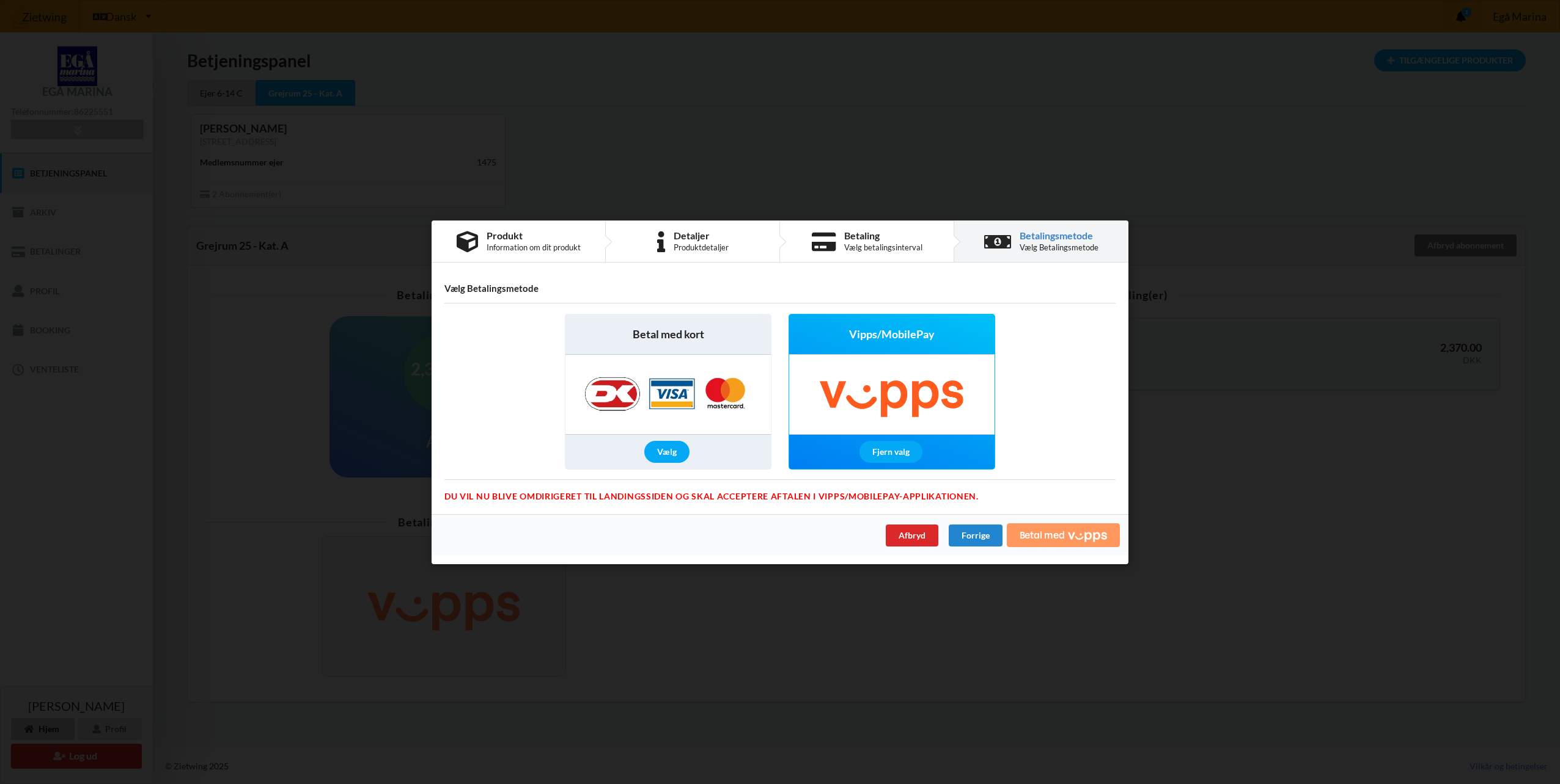
click at [1071, 532] on icon "Vipps" at bounding box center [1087, 537] width 39 height 11
click at [676, 460] on div "Vælg" at bounding box center [667, 452] width 46 height 22
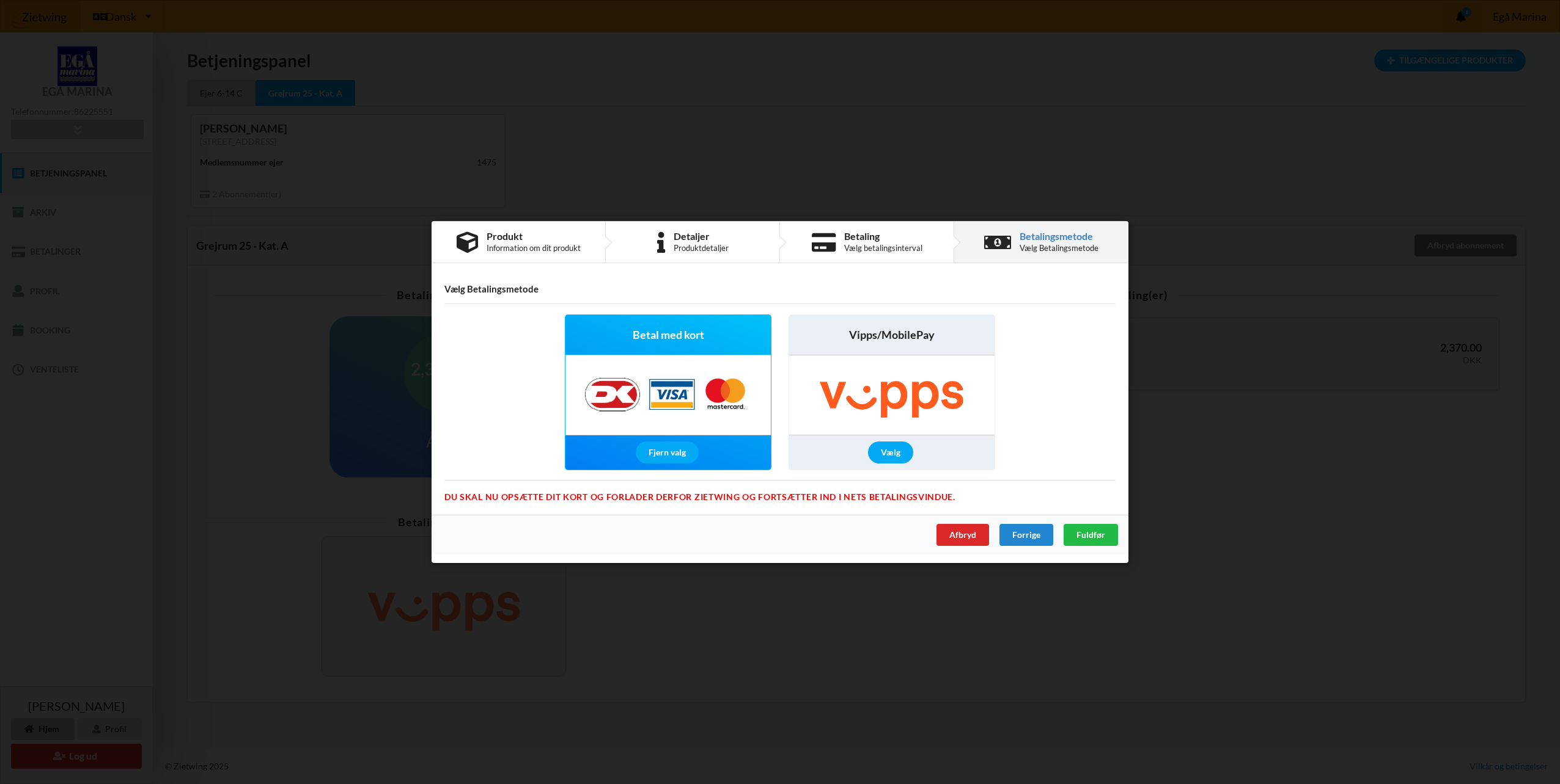
click at [927, 372] on img at bounding box center [891, 395] width 197 height 79
click at [898, 460] on div "Vælg" at bounding box center [891, 452] width 46 height 22
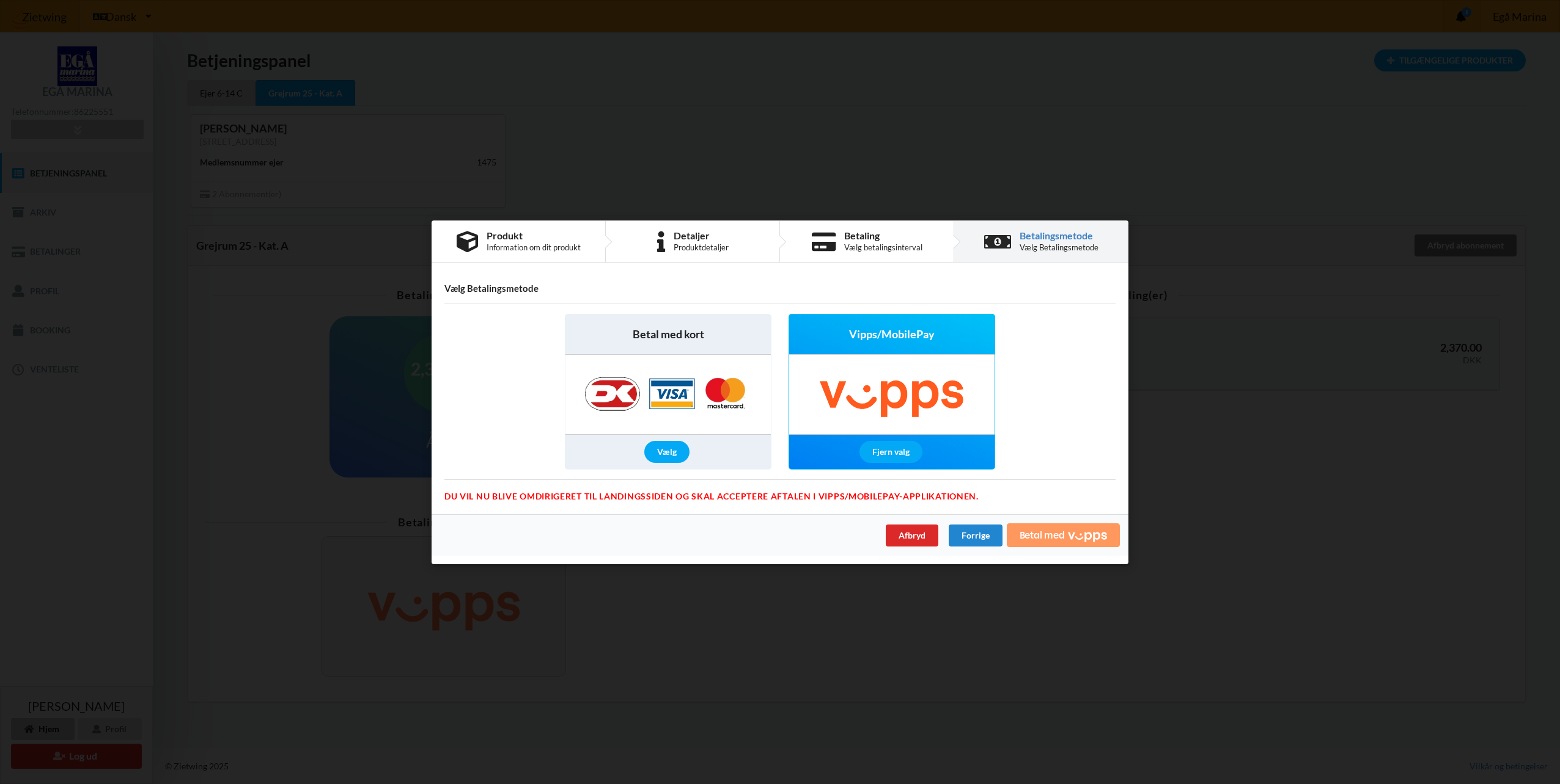
click at [1085, 538] on icon "Vipps" at bounding box center [1087, 537] width 39 height 10
click at [1459, 25] on p "VIPPS is not enabled" at bounding box center [1474, 27] width 128 height 12
click at [676, 450] on div "Vælg" at bounding box center [667, 452] width 46 height 22
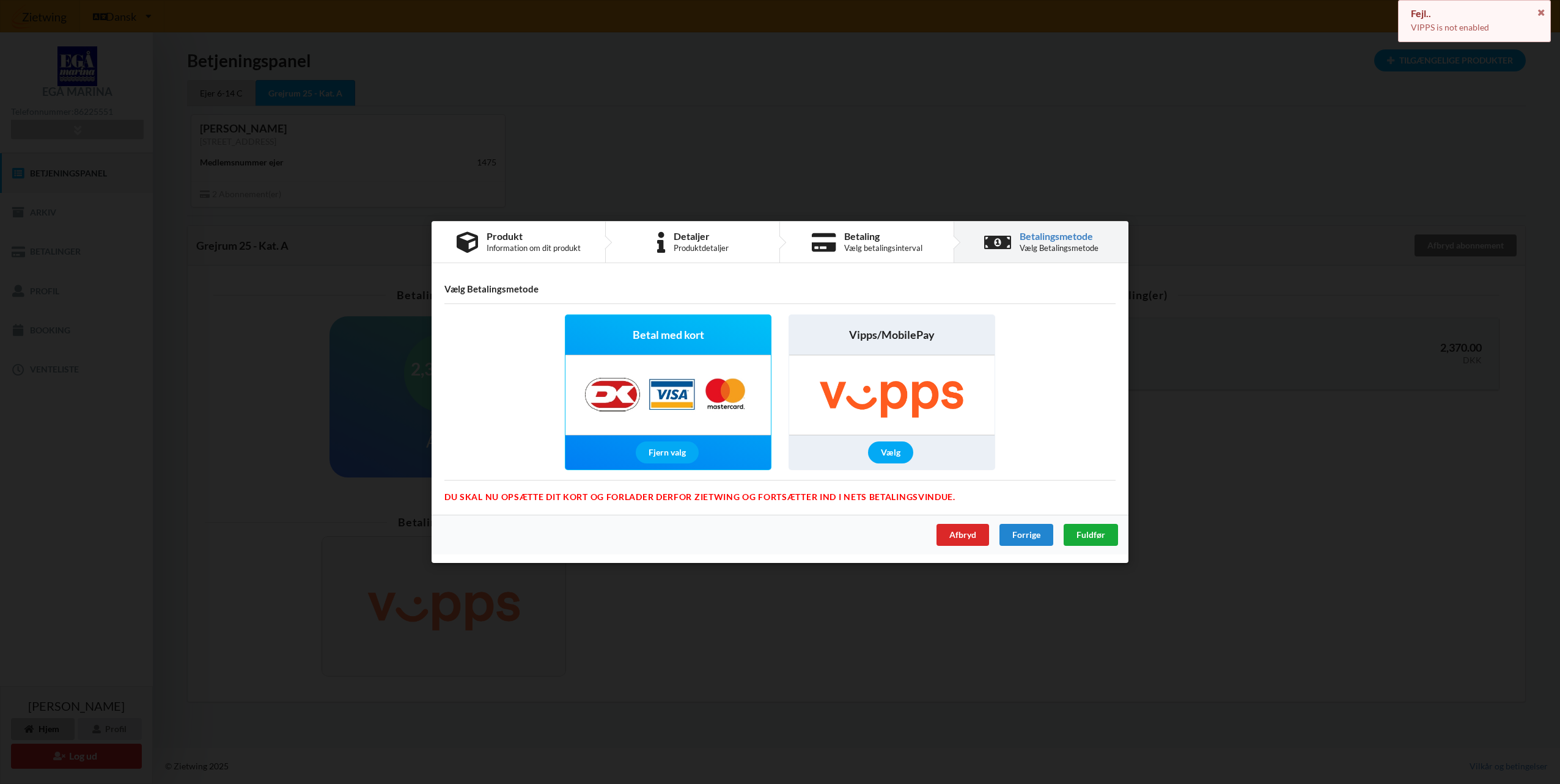
click at [1082, 537] on span "Fuldfør" at bounding box center [1091, 535] width 29 height 10
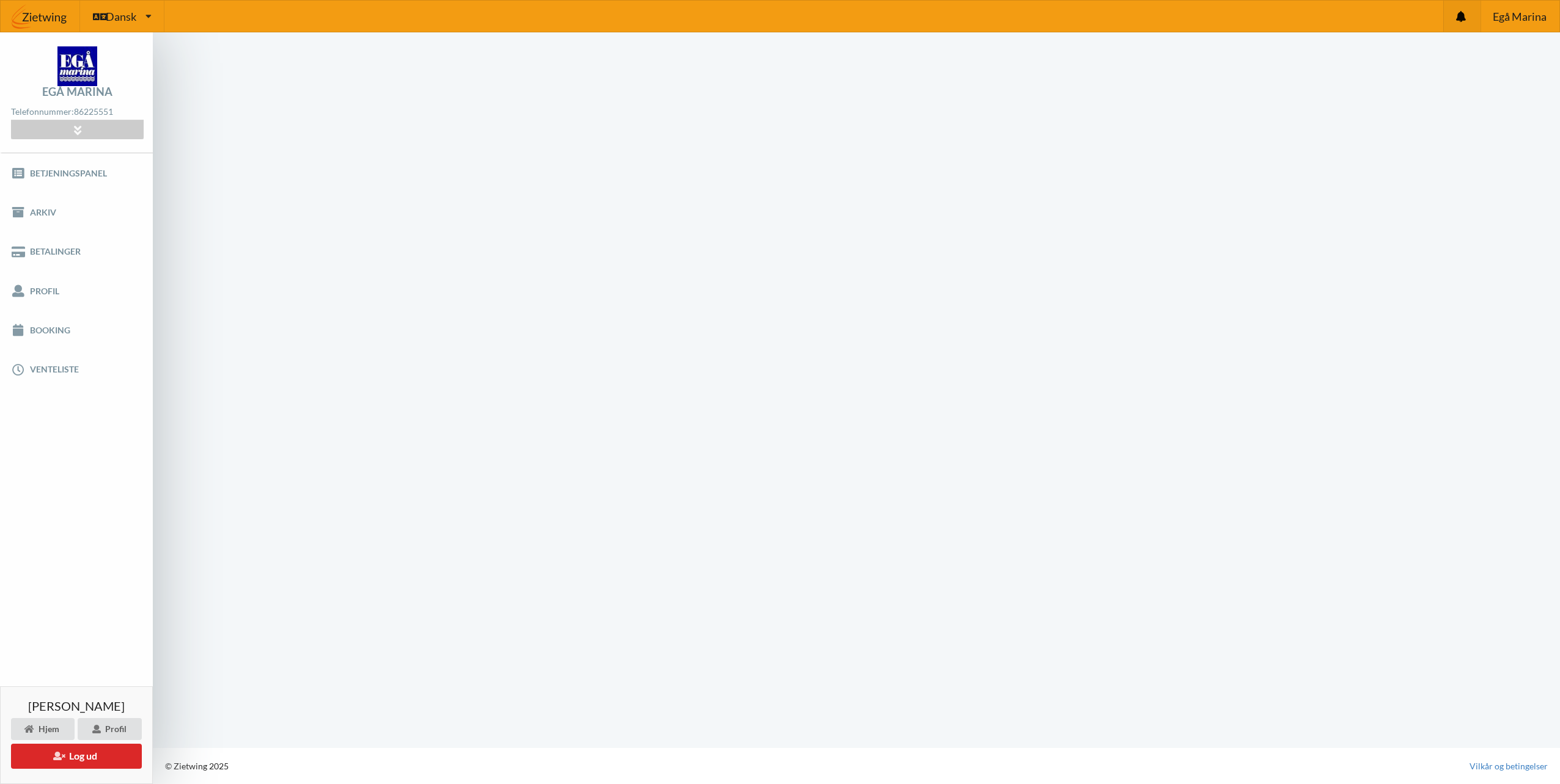
scroll to position [1, 0]
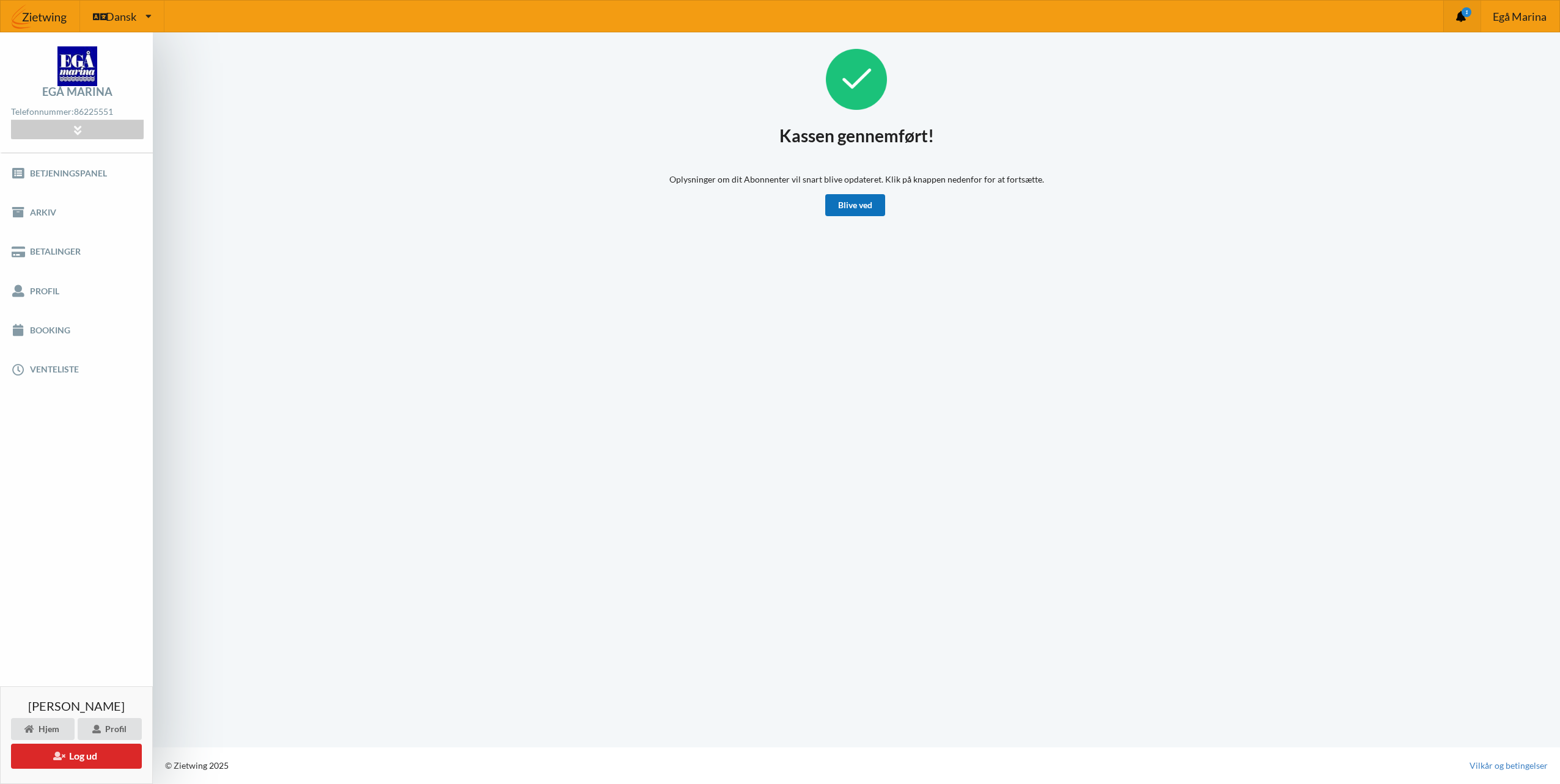
click at [868, 207] on link "Blive ved" at bounding box center [855, 205] width 60 height 22
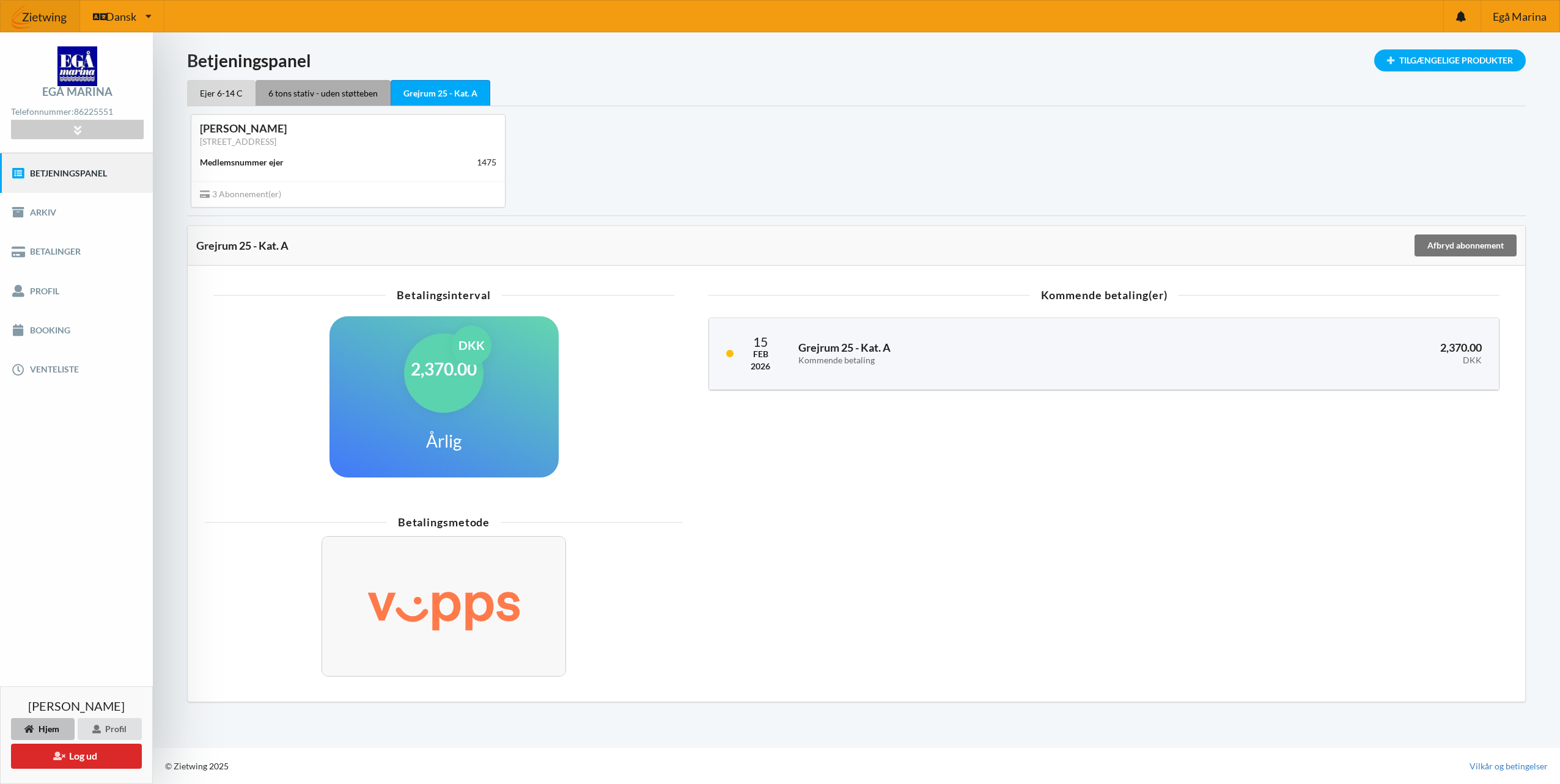
click at [342, 81] on div "6 tons stativ - uden støtteben" at bounding box center [323, 92] width 135 height 26
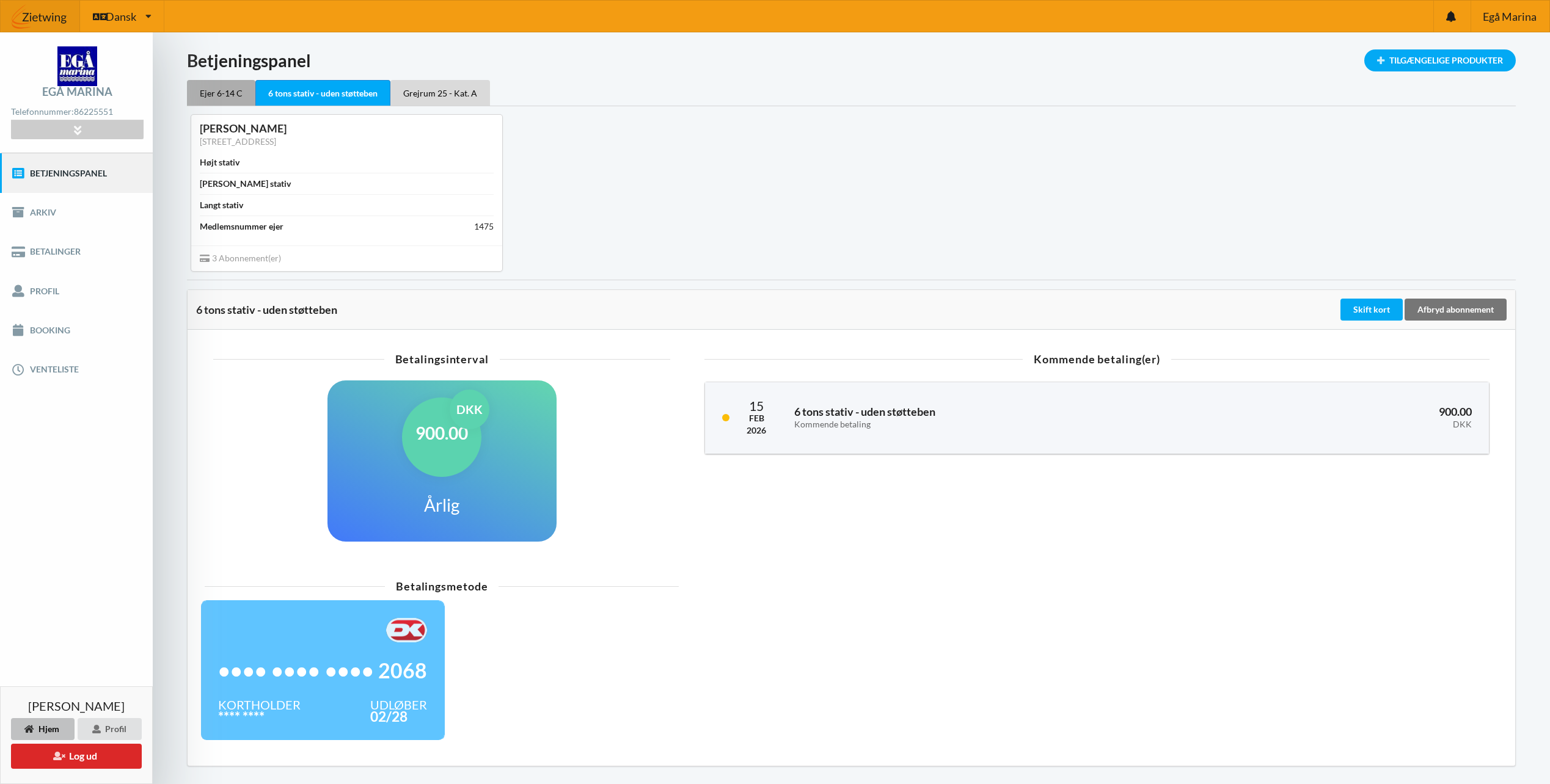
click at [242, 85] on div "Ejer 6-14 C" at bounding box center [221, 92] width 69 height 26
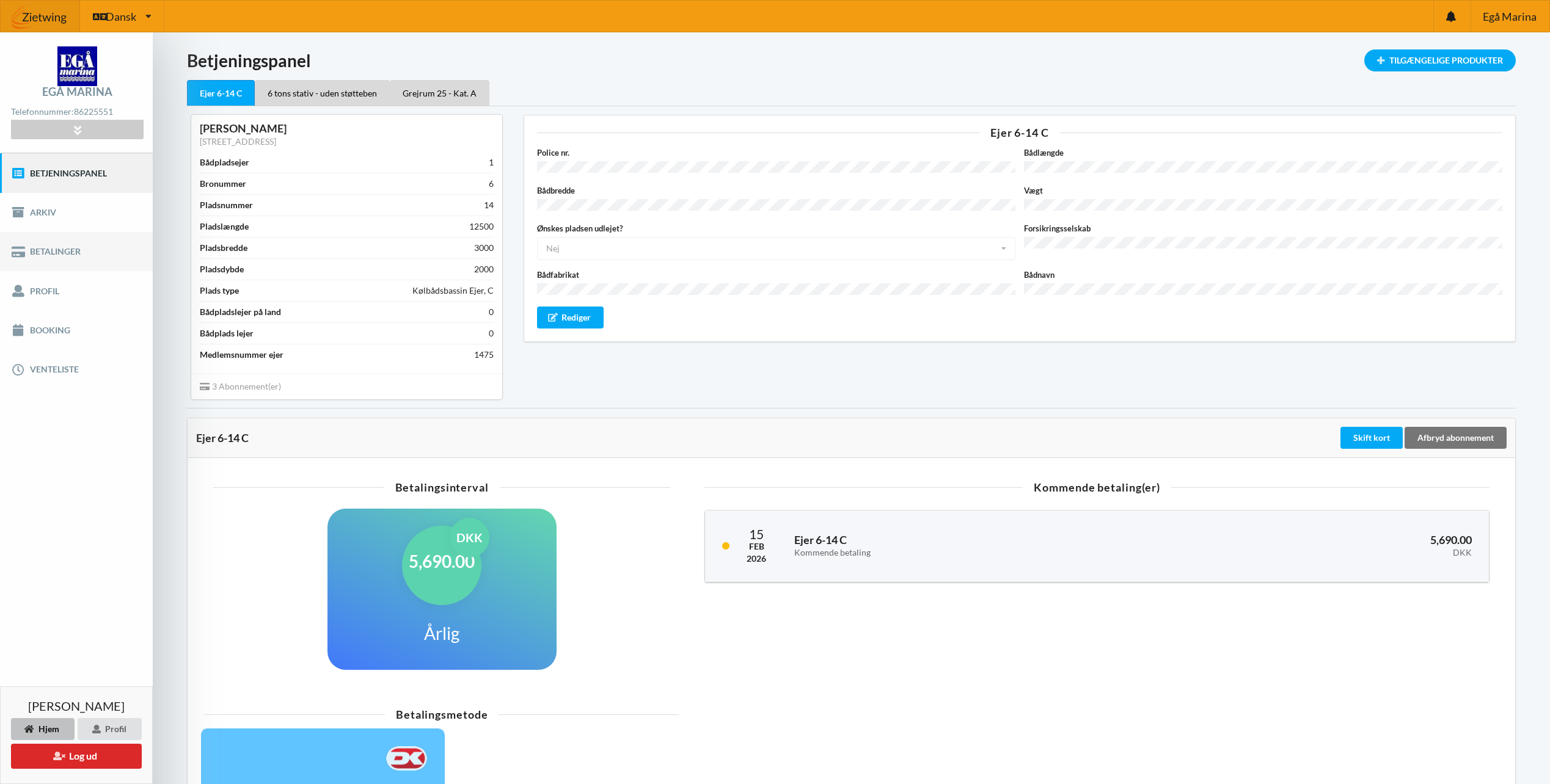
click at [88, 249] on link "Betalinger" at bounding box center [76, 251] width 153 height 39
